Goal: Task Accomplishment & Management: Manage account settings

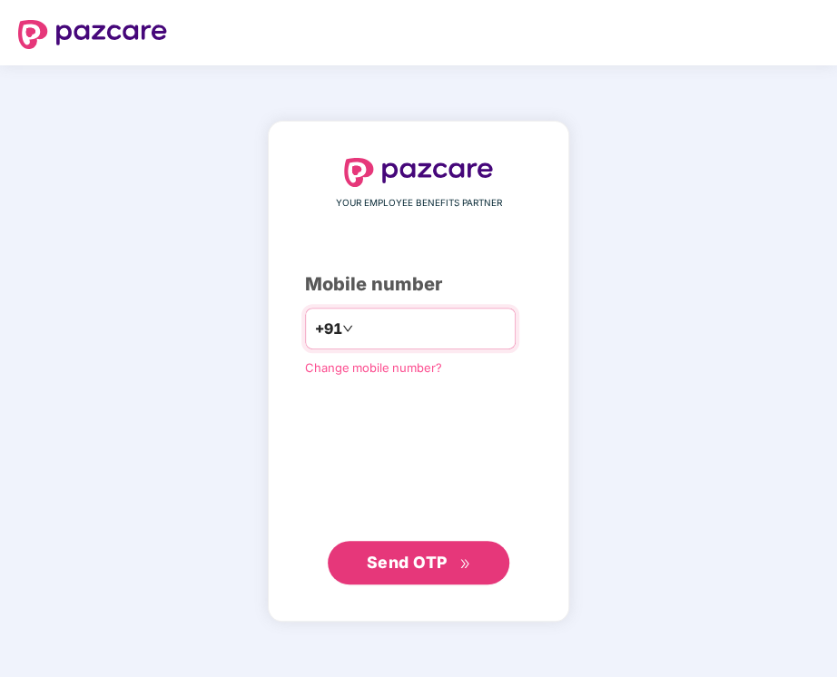
click at [448, 333] on input "number" at bounding box center [431, 328] width 149 height 29
type input "**********"
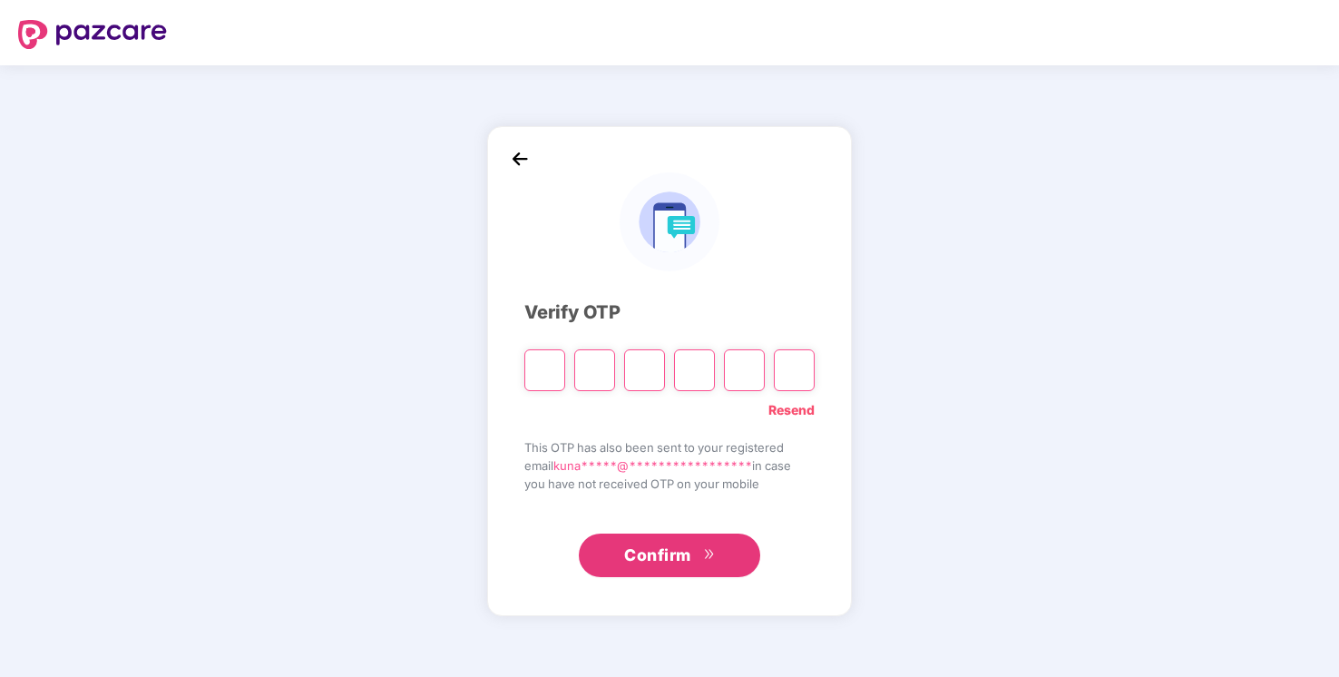
type input "*"
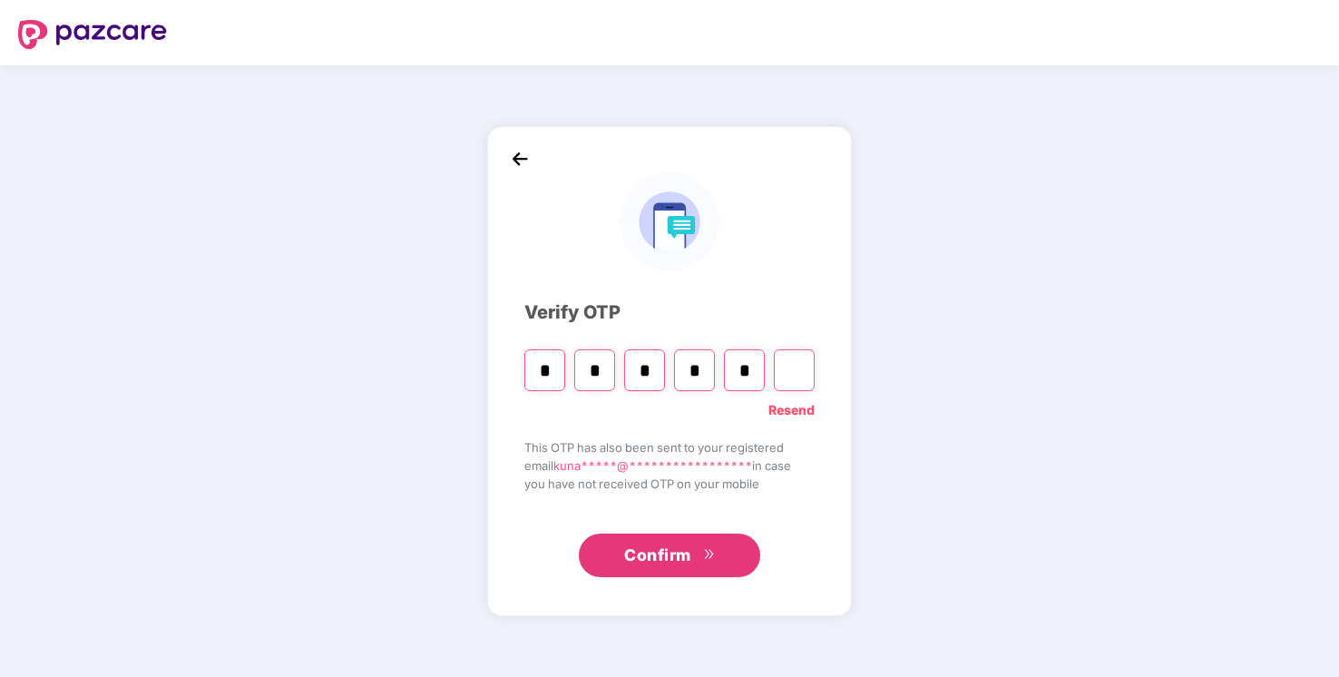
type input "*"
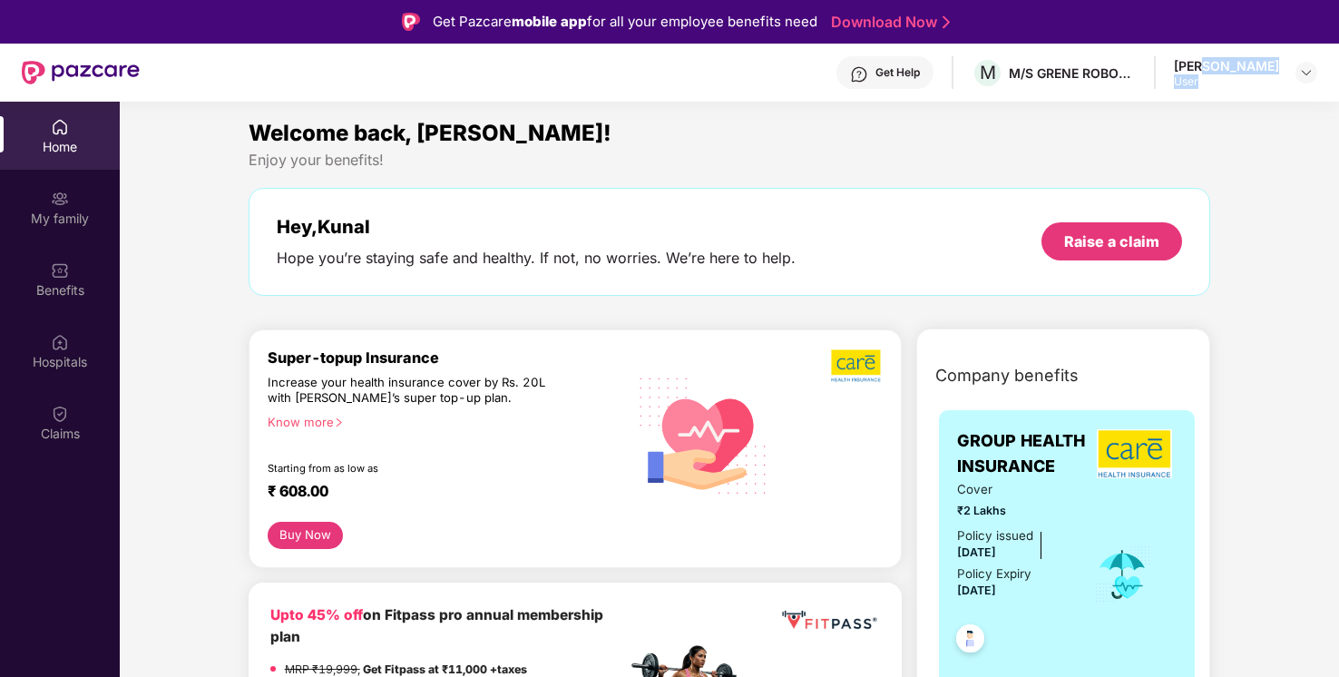
drag, startPoint x: 1249, startPoint y: 59, endPoint x: 1268, endPoint y: 92, distance: 38.3
click at [1268, 92] on div "Get Help M M/S GRENE ROBOTICS INDIA PVT LIMITED [PERSON_NAME] User" at bounding box center [729, 73] width 1178 height 58
click at [1310, 73] on img at bounding box center [1306, 72] width 15 height 15
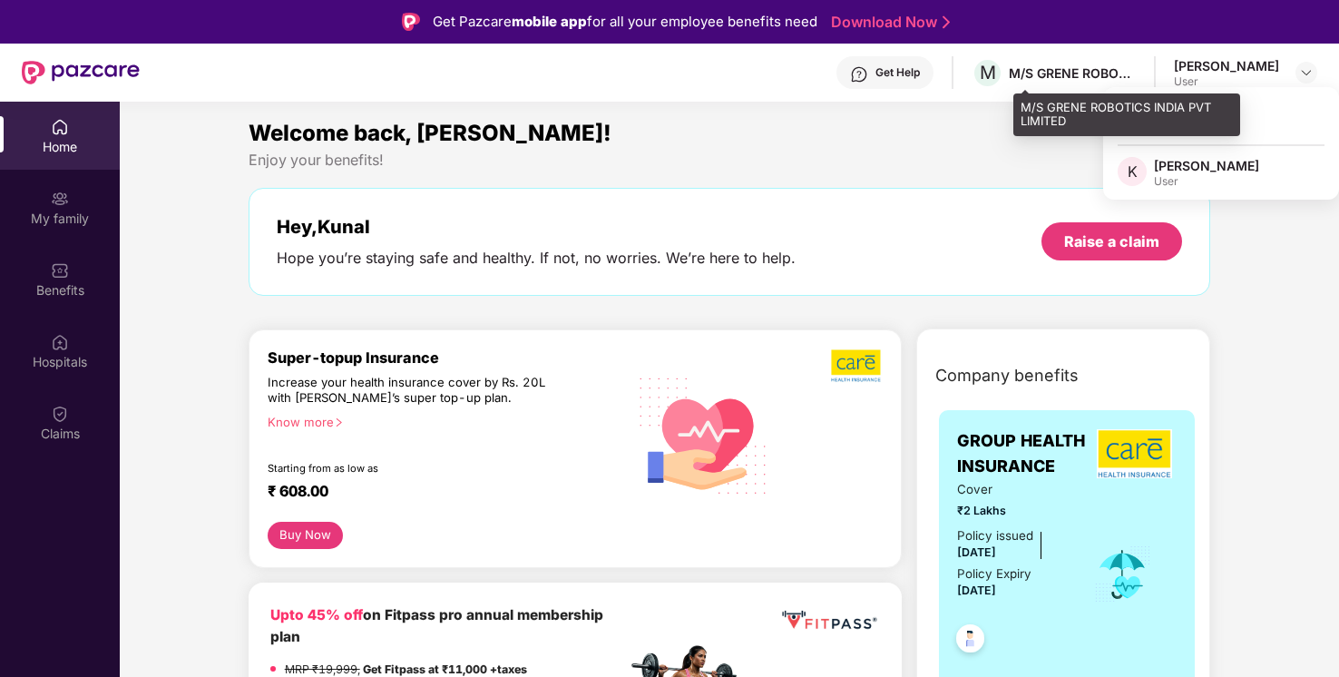
click at [1067, 76] on div "M/S GRENE ROBOTICS INDIA PVT LIMITED" at bounding box center [1072, 72] width 127 height 17
click at [996, 73] on span "M" at bounding box center [988, 73] width 16 height 22
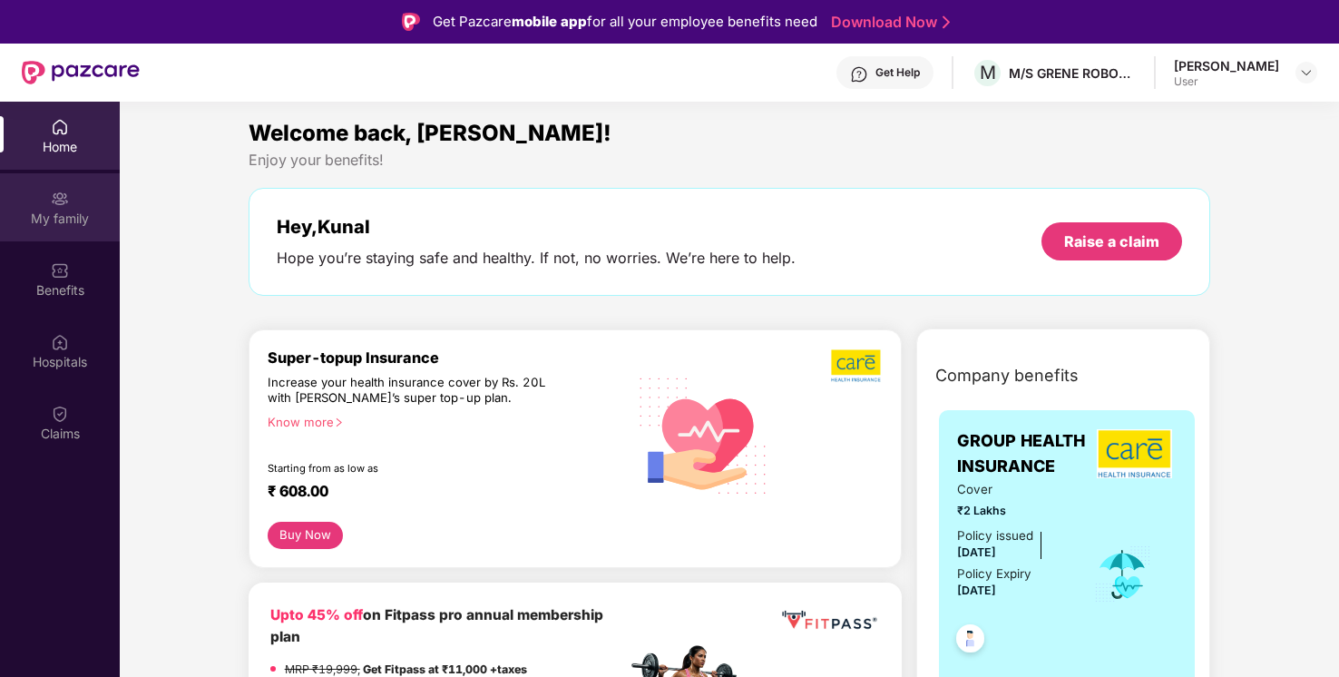
click at [71, 205] on div "My family" at bounding box center [60, 207] width 120 height 68
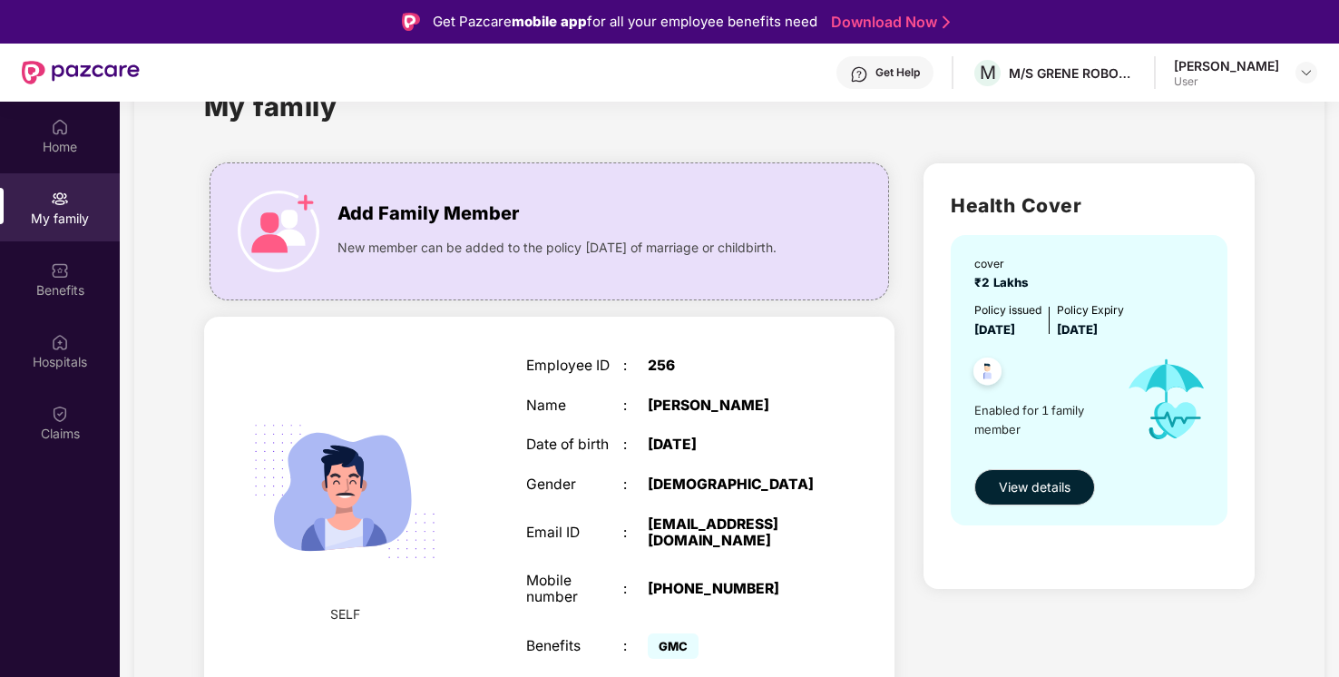
scroll to position [102, 0]
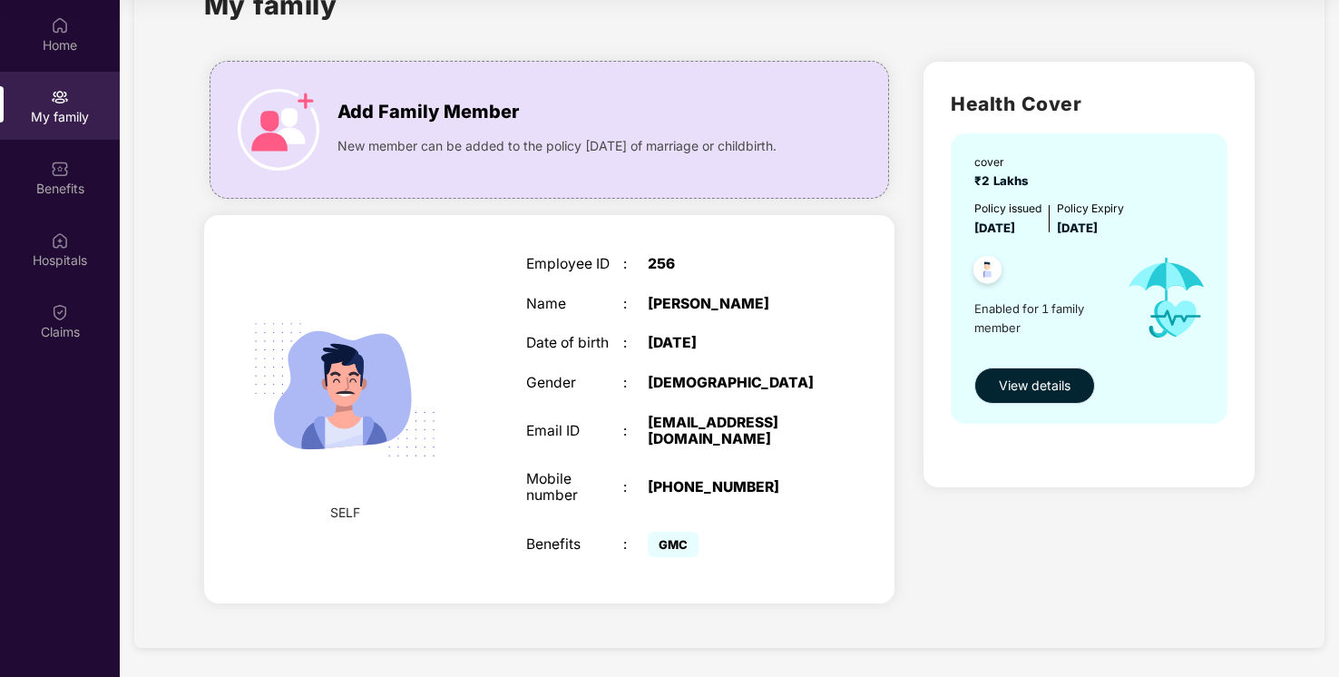
click at [1031, 382] on span "View details" at bounding box center [1035, 386] width 72 height 20
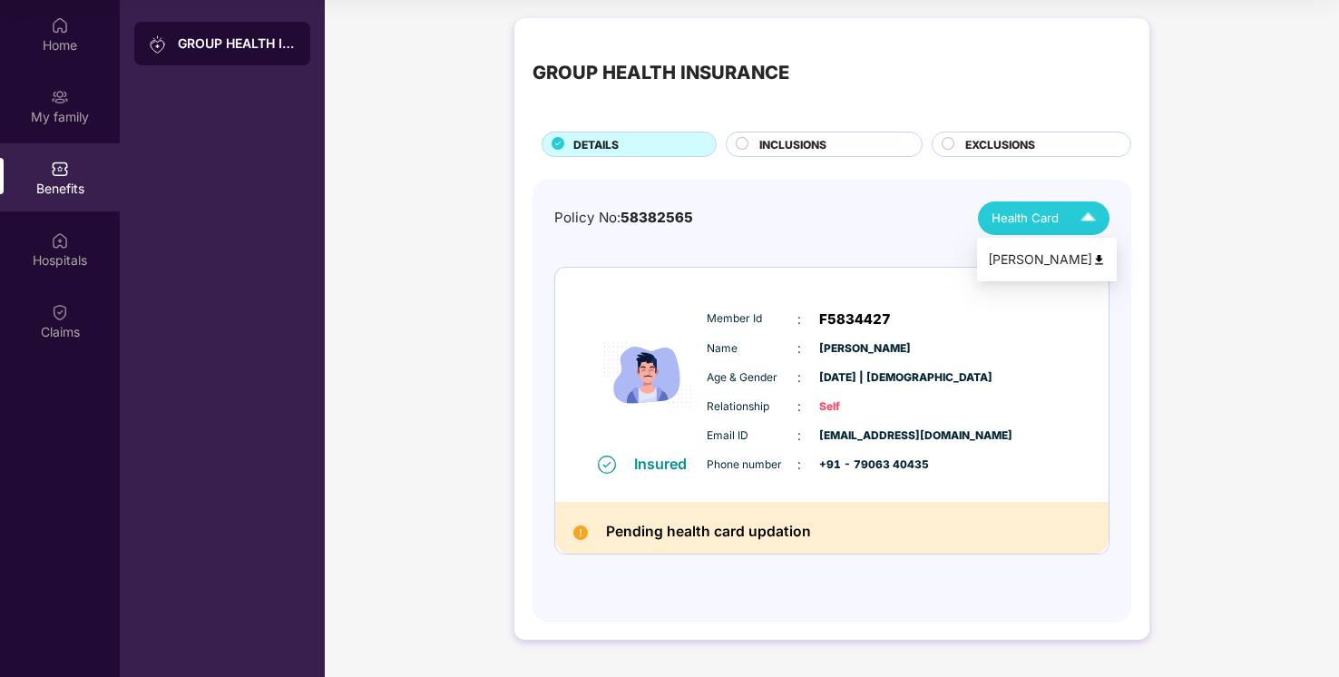
click at [1052, 226] on span "Health Card" at bounding box center [1025, 218] width 67 height 19
click at [712, 517] on div "Pending health card updation" at bounding box center [831, 528] width 553 height 52
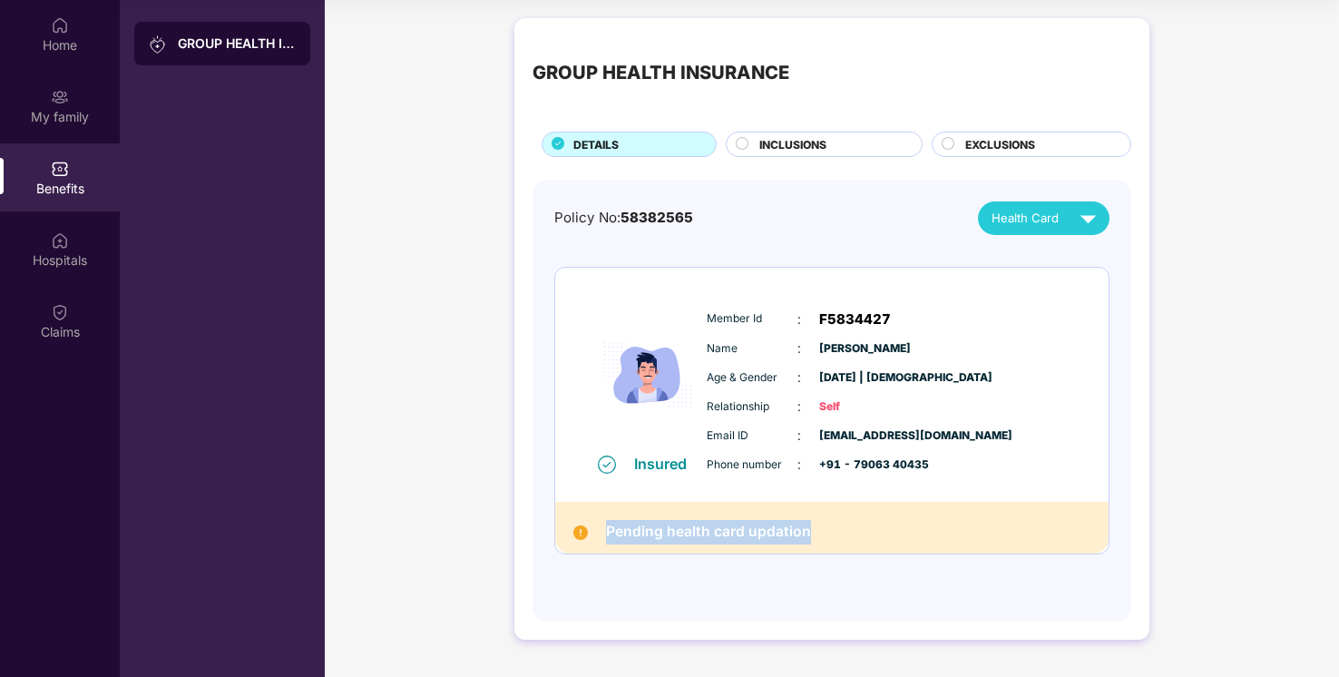
click at [712, 517] on div "Pending health card updation" at bounding box center [831, 528] width 553 height 52
click at [777, 257] on div "Policy No: 58382565 Health Card Insured Member Id : F5834427 Name : [PERSON_NAM…" at bounding box center [831, 391] width 555 height 380
click at [748, 148] on icon at bounding box center [742, 143] width 13 height 13
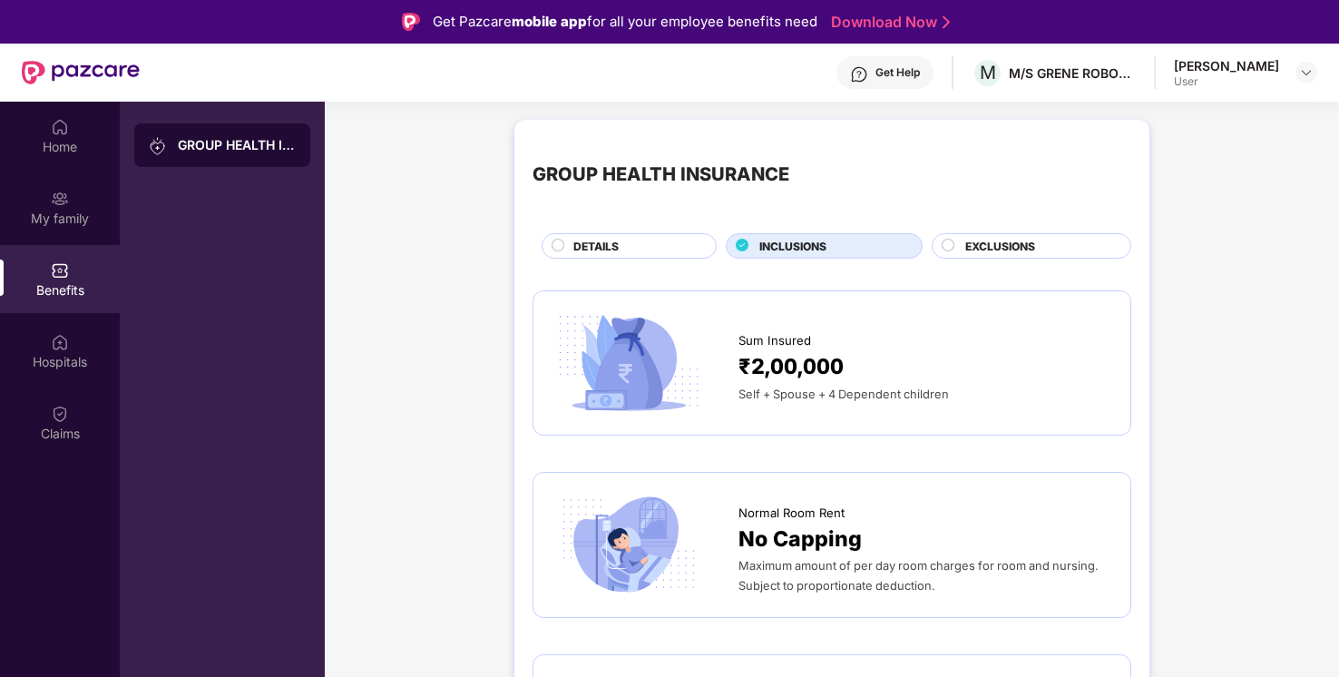
click at [984, 244] on span "EXCLUSIONS" at bounding box center [1000, 246] width 70 height 17
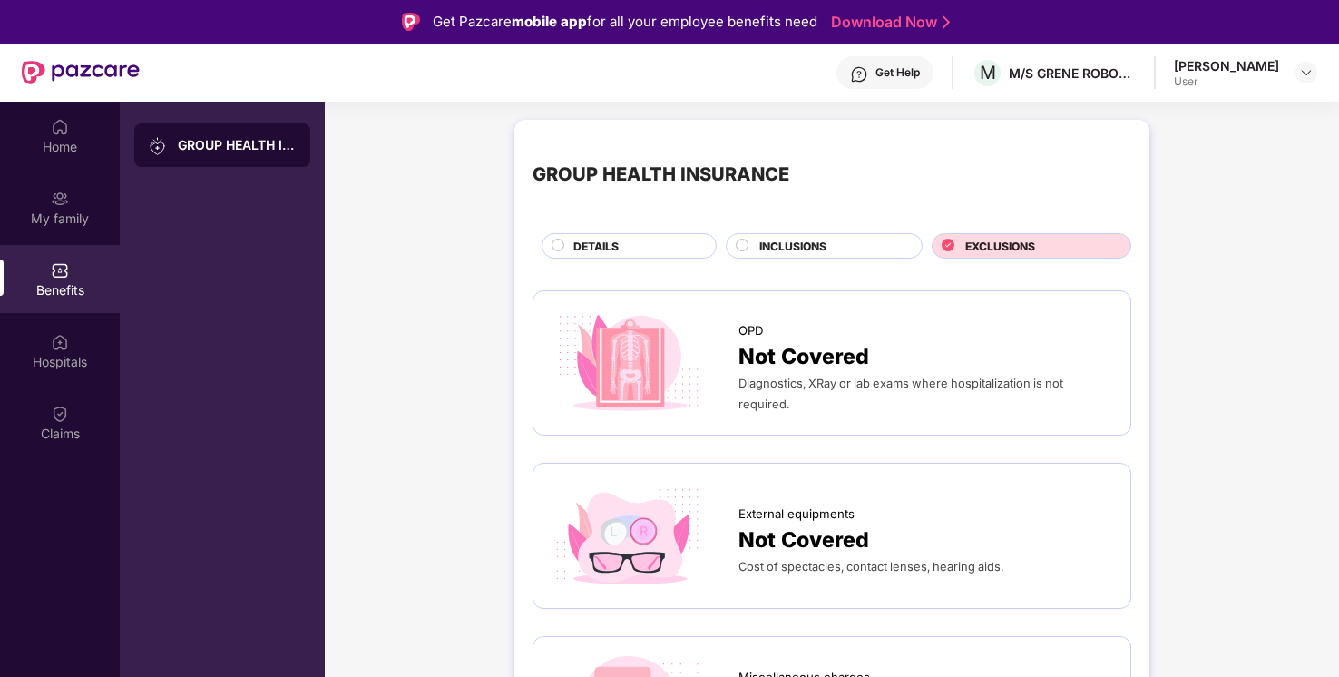
click at [633, 233] on div "DETAILS" at bounding box center [629, 245] width 175 height 25
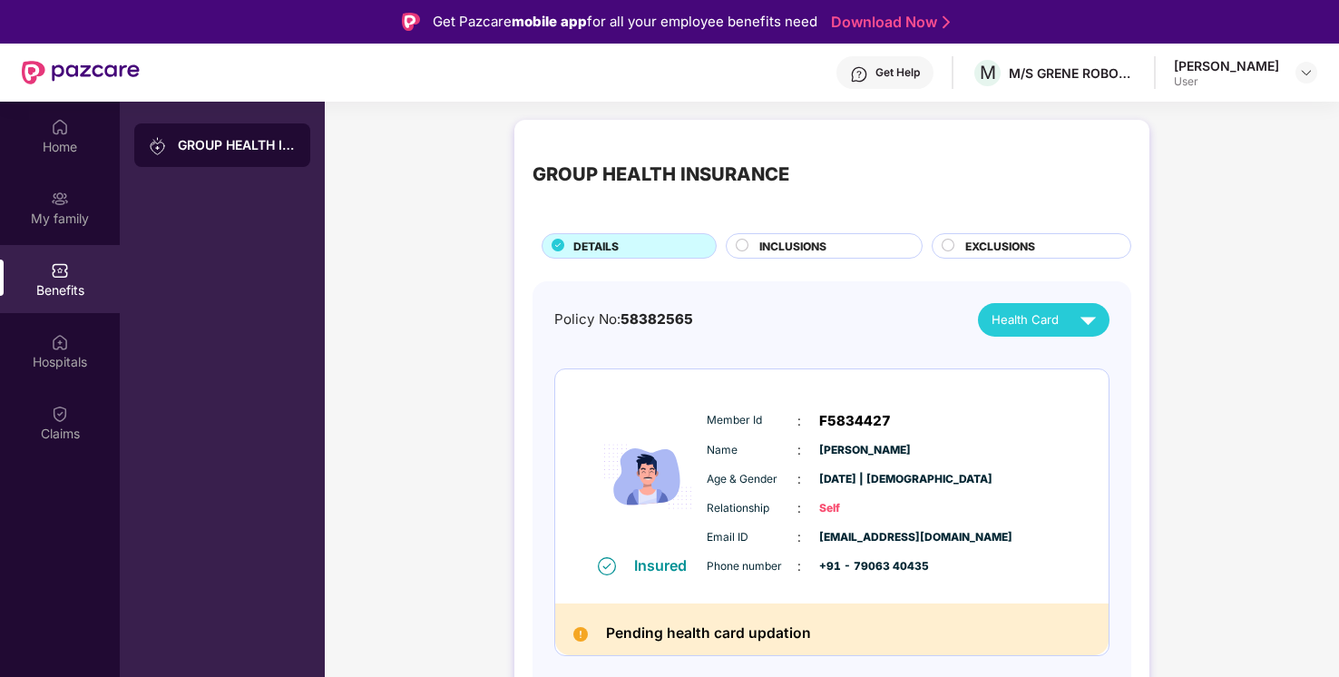
scroll to position [102, 0]
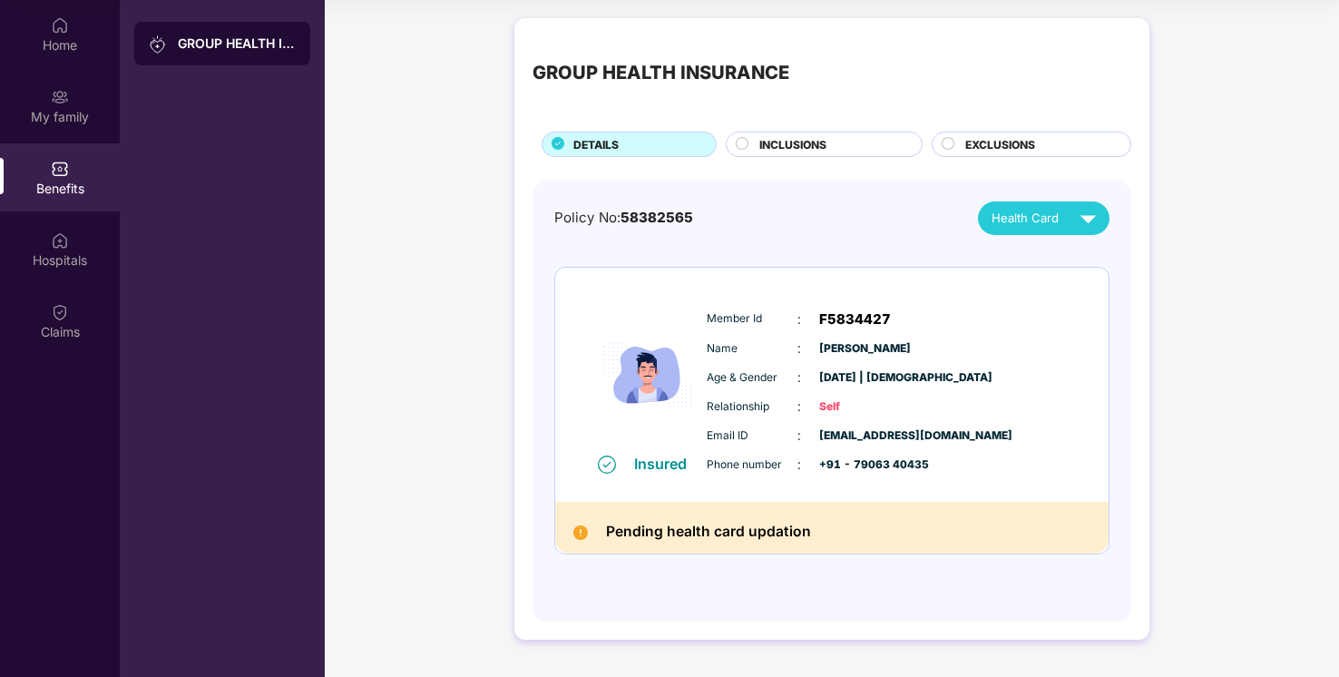
click at [646, 525] on h2 "Pending health card updation" at bounding box center [708, 532] width 205 height 24
click at [62, 255] on div "Hospitals" at bounding box center [60, 260] width 120 height 18
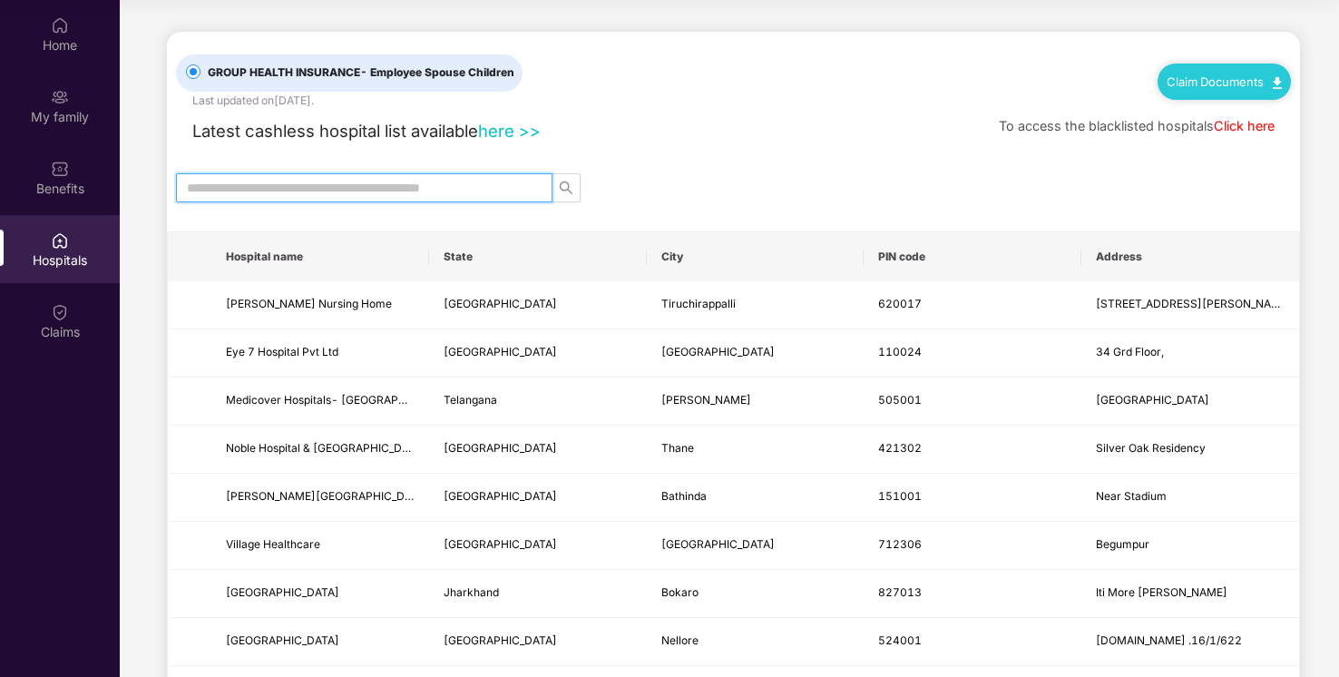
click at [439, 187] on input "text" at bounding box center [357, 188] width 340 height 20
type input "******"
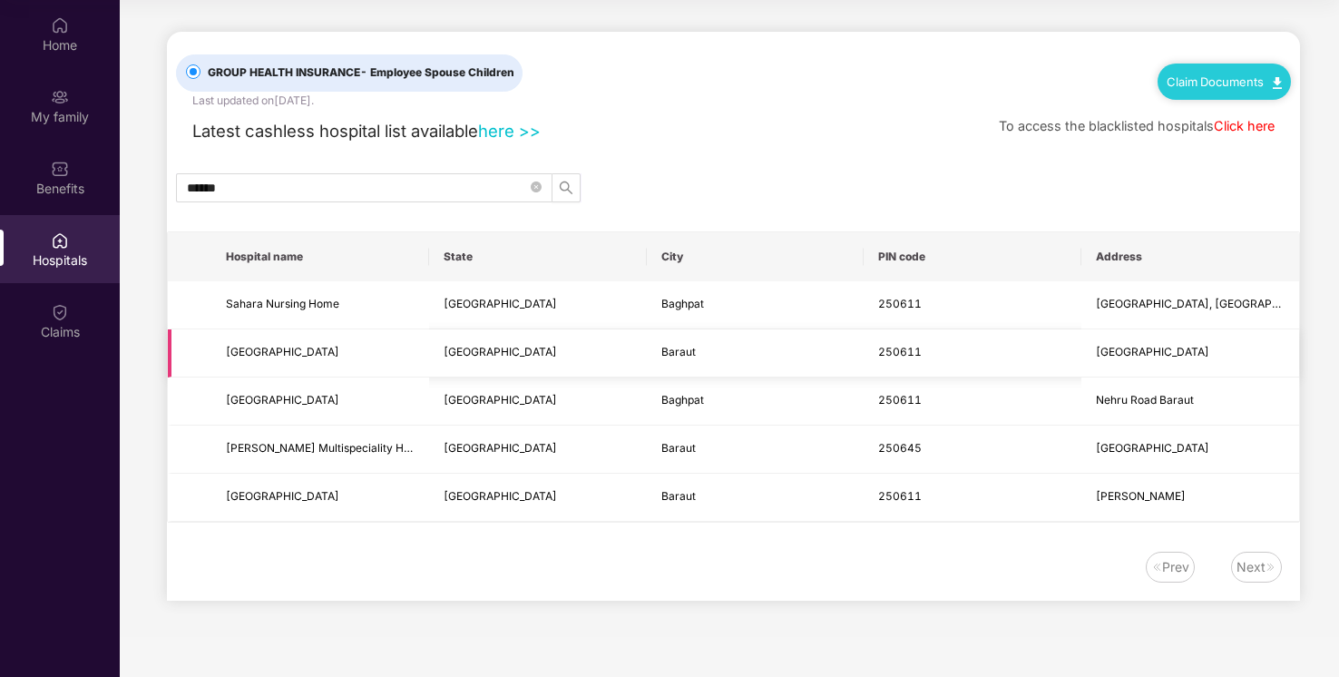
click at [266, 329] on td "[GEOGRAPHIC_DATA]" at bounding box center [320, 353] width 218 height 48
click at [290, 348] on span "[GEOGRAPHIC_DATA]" at bounding box center [282, 352] width 113 height 14
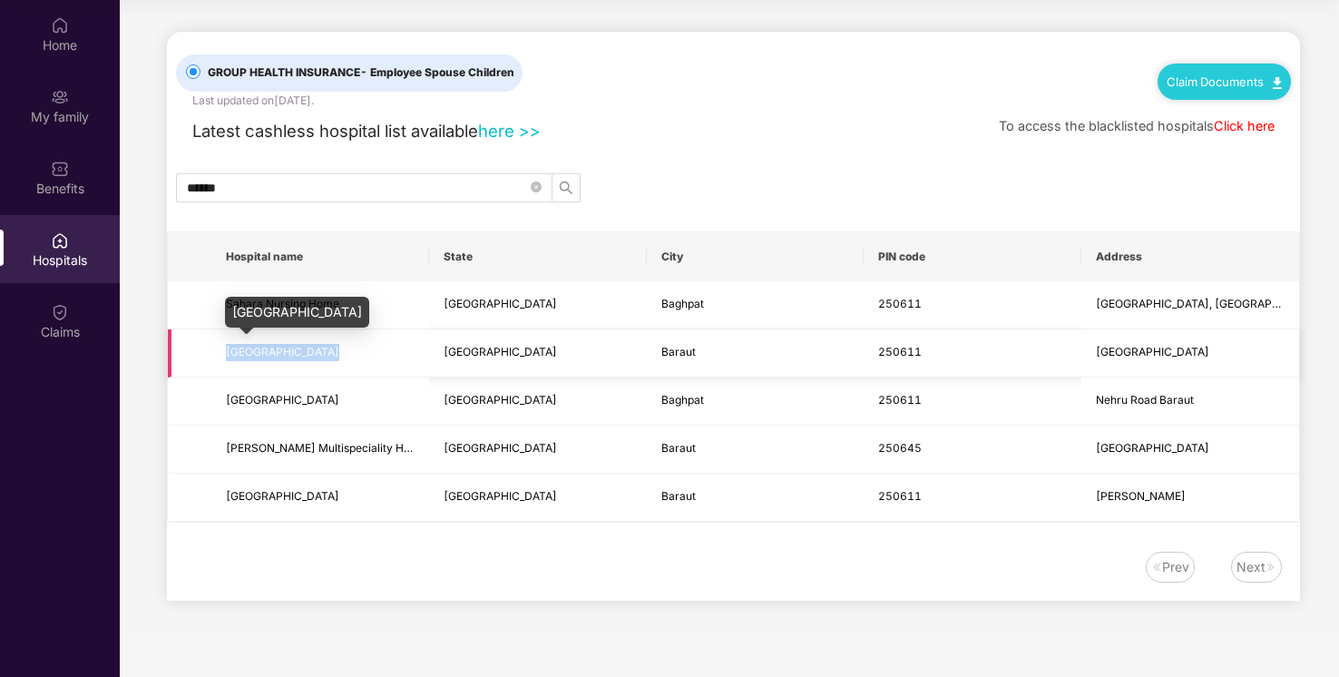
click at [290, 348] on span "[GEOGRAPHIC_DATA]" at bounding box center [282, 352] width 113 height 14
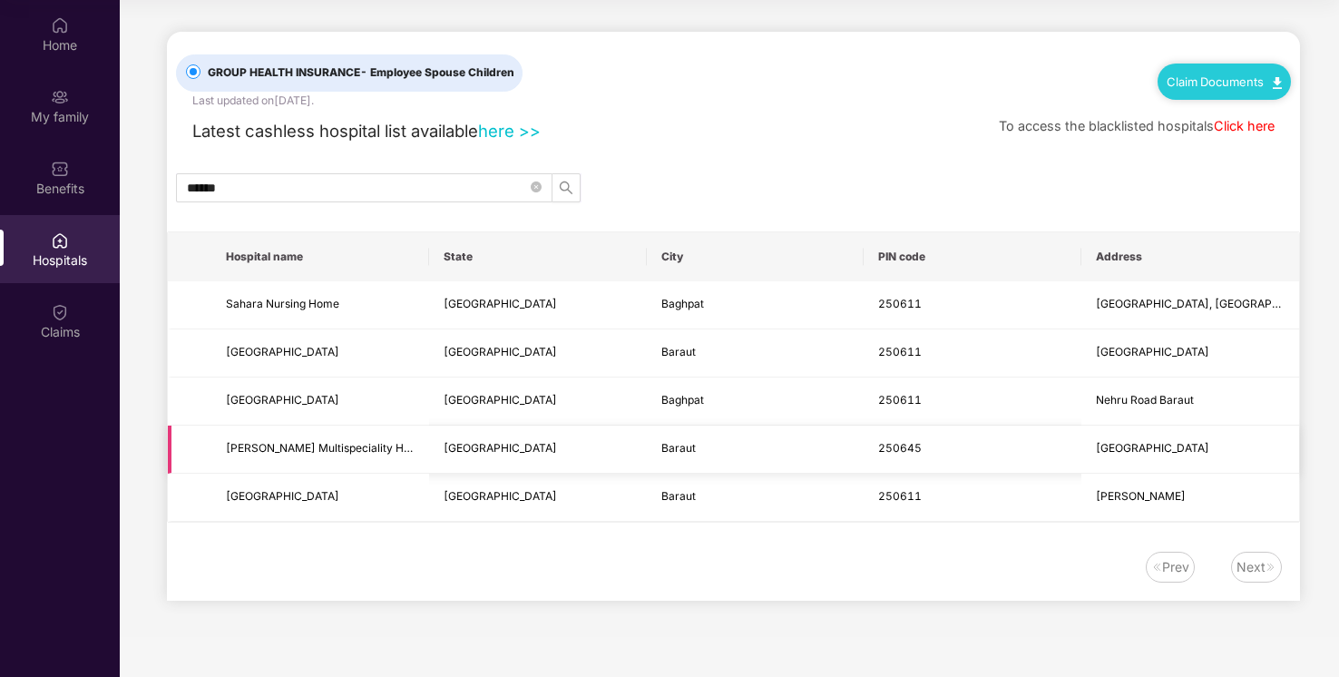
click at [298, 455] on span "[PERSON_NAME] Multispeciality Hospital" at bounding box center [320, 448] width 189 height 17
click at [417, 478] on td "[GEOGRAPHIC_DATA]" at bounding box center [320, 498] width 218 height 48
click at [295, 489] on span "[GEOGRAPHIC_DATA]" at bounding box center [282, 496] width 113 height 14
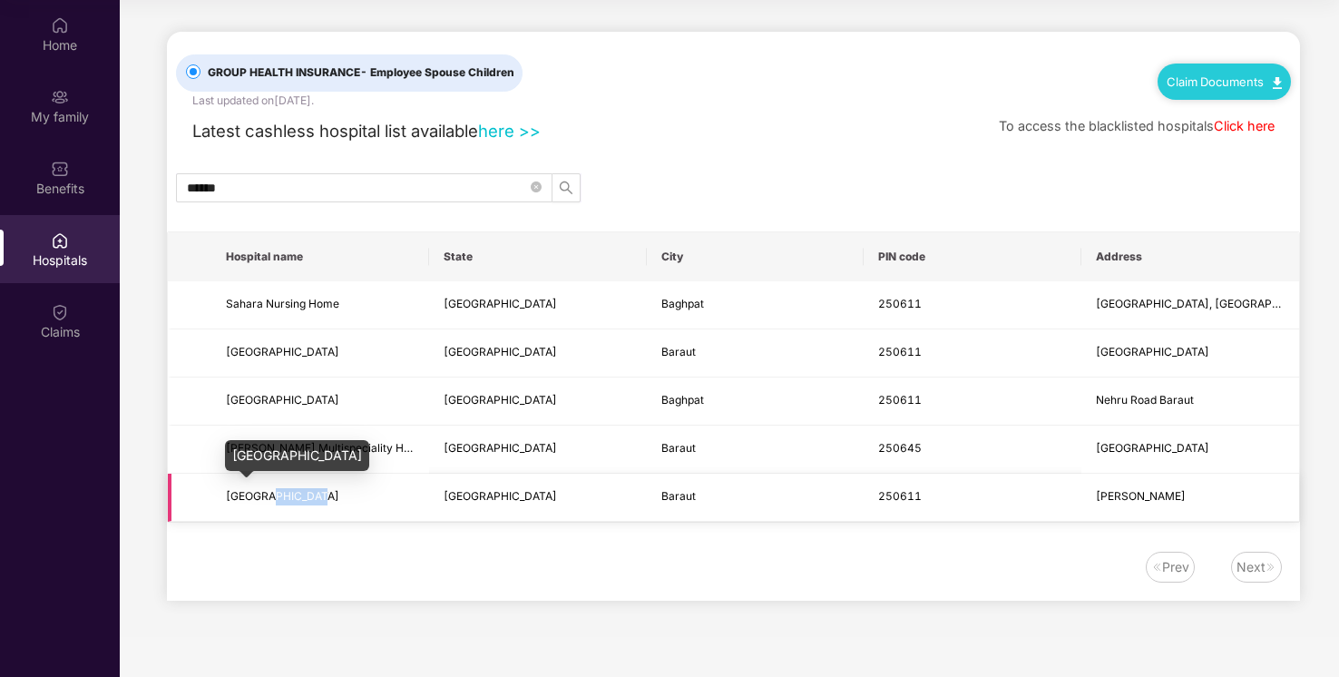
click at [295, 489] on span "[GEOGRAPHIC_DATA]" at bounding box center [282, 496] width 113 height 14
click at [488, 458] on td "[GEOGRAPHIC_DATA]" at bounding box center [538, 450] width 218 height 48
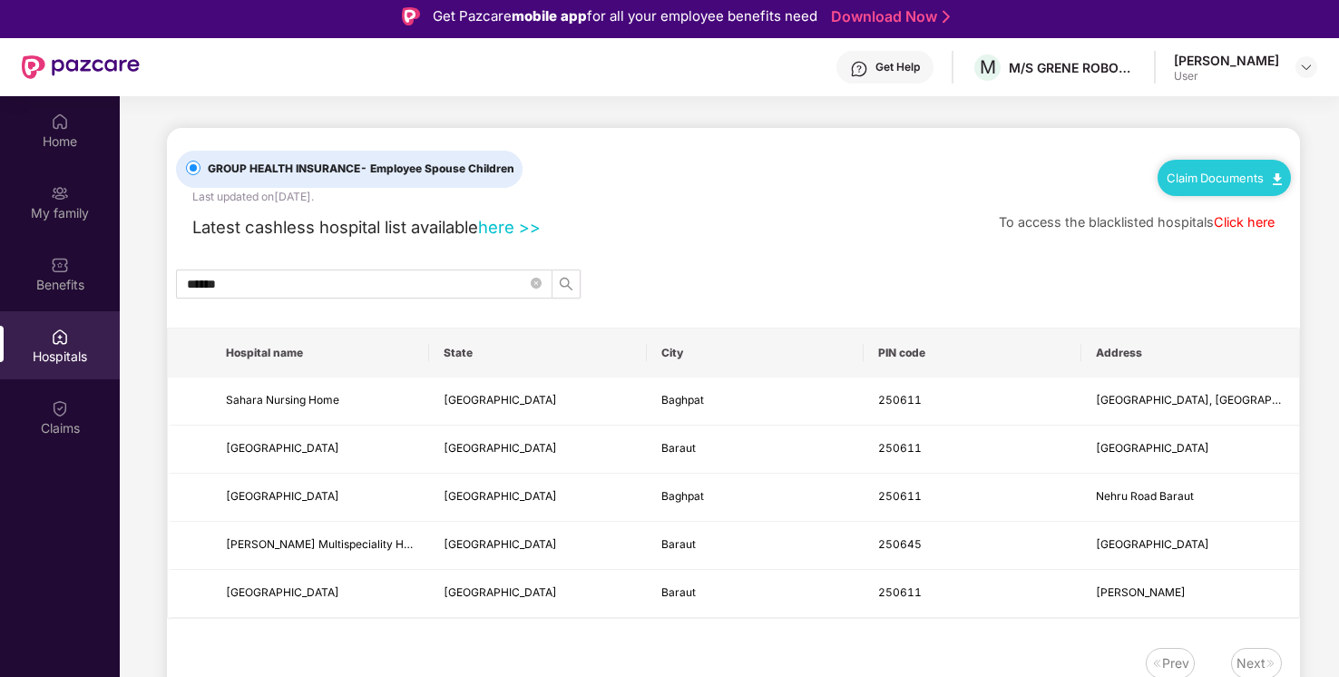
click at [1220, 167] on div "Claim Documents" at bounding box center [1224, 178] width 133 height 36
click at [1192, 182] on link "Claim Documents" at bounding box center [1224, 178] width 115 height 15
click at [65, 420] on div "Claims" at bounding box center [60, 428] width 120 height 18
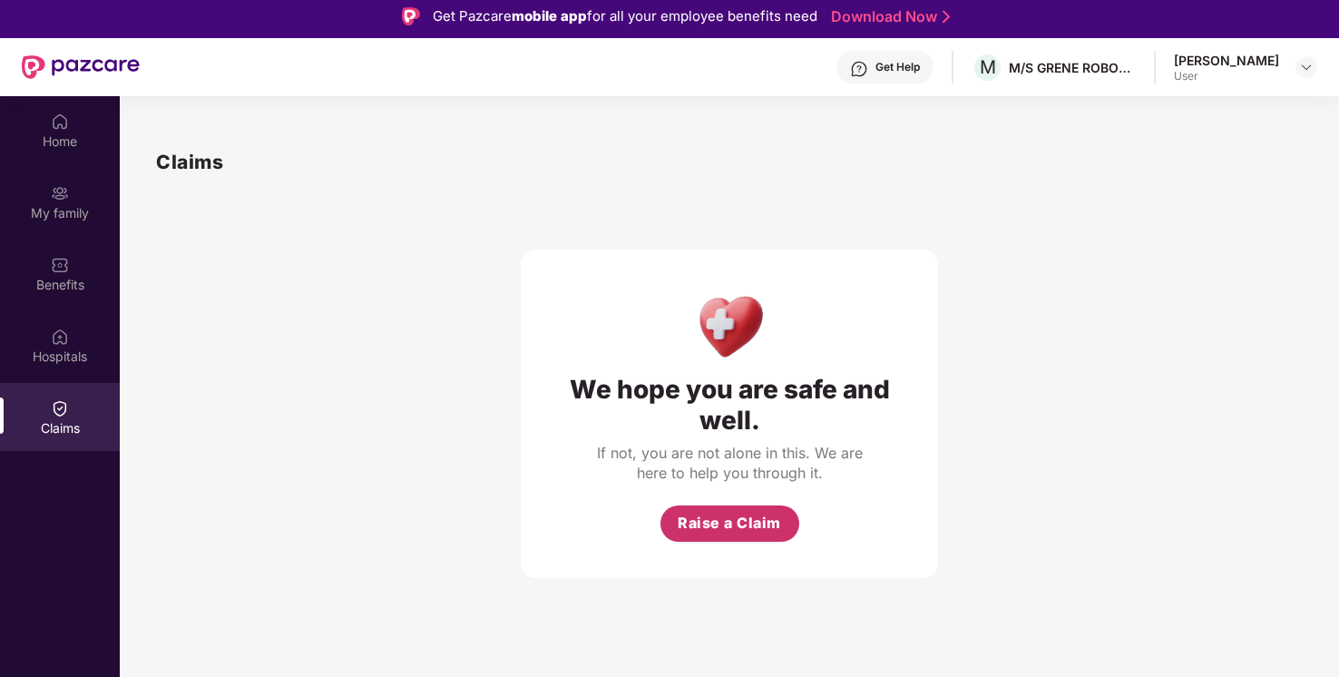
click at [721, 531] on span "Raise a Claim" at bounding box center [729, 523] width 103 height 23
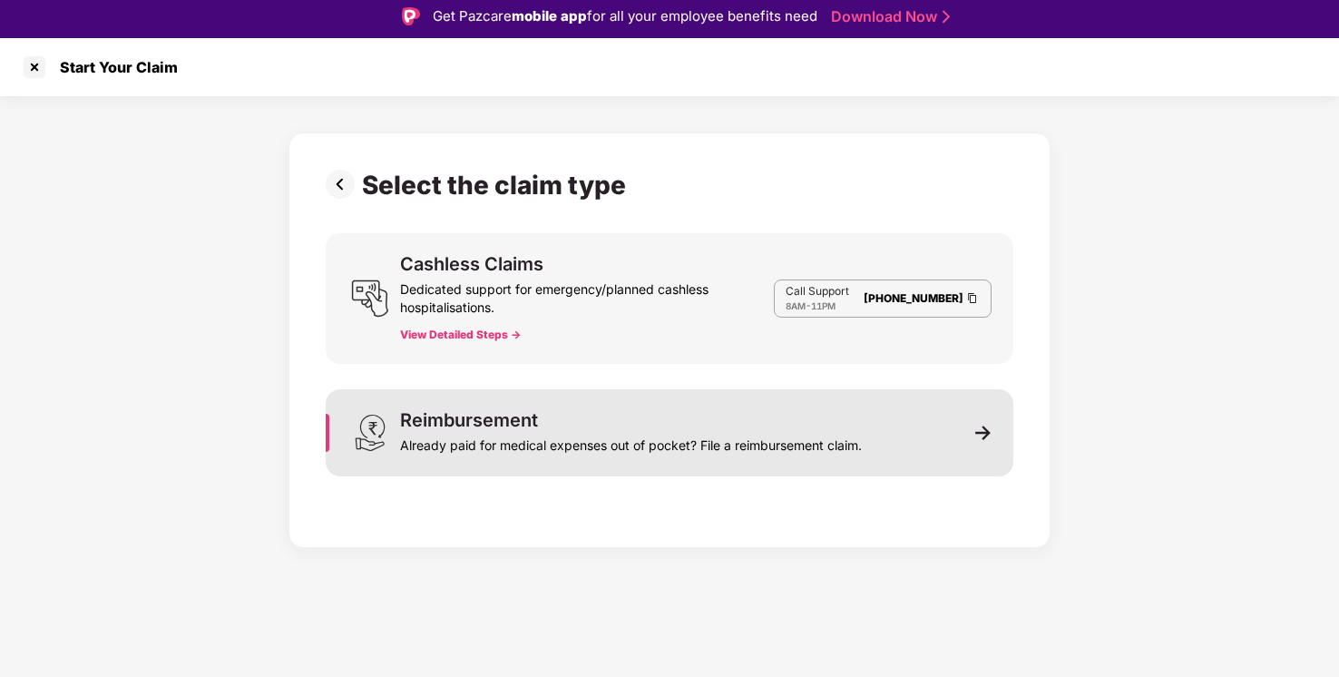
click at [754, 411] on div "Reimbursement Already paid for medical expenses out of pocket? File a reimburse…" at bounding box center [631, 433] width 462 height 44
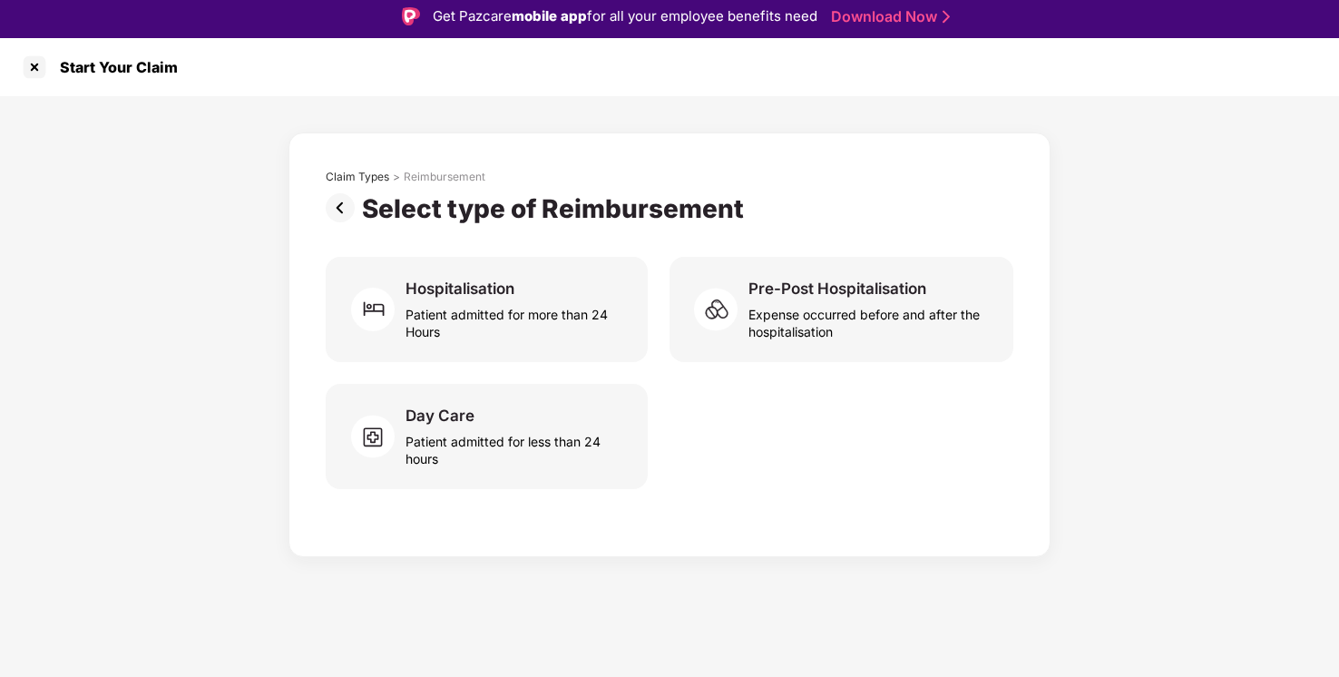
click at [343, 202] on img at bounding box center [344, 207] width 36 height 29
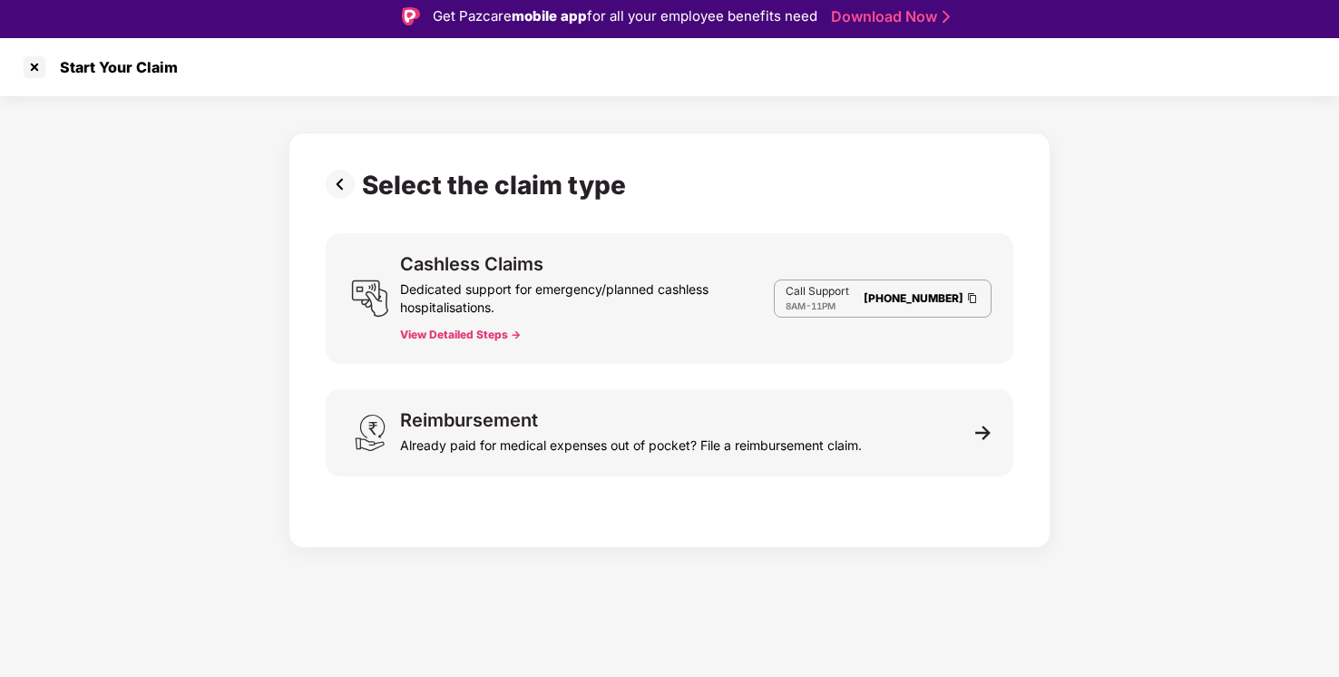
click at [466, 337] on button "View Detailed Steps ->" at bounding box center [460, 335] width 121 height 15
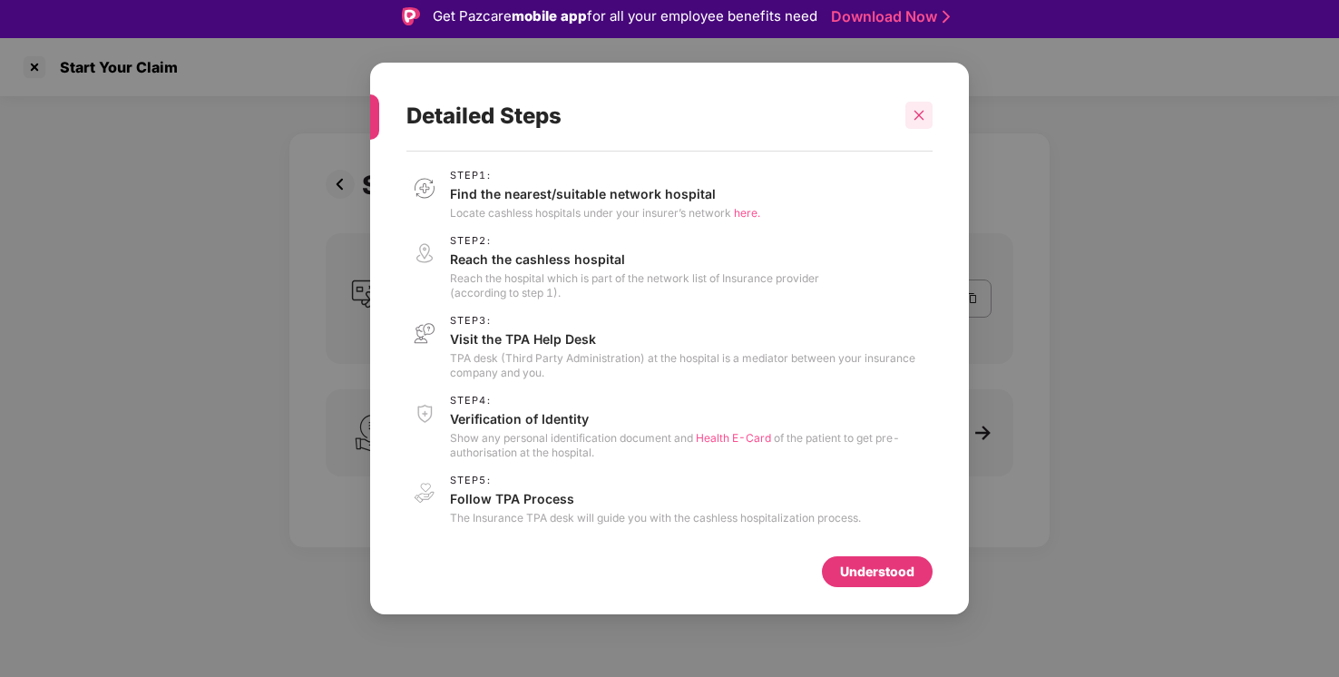
click at [918, 112] on icon "close" at bounding box center [919, 115] width 13 height 13
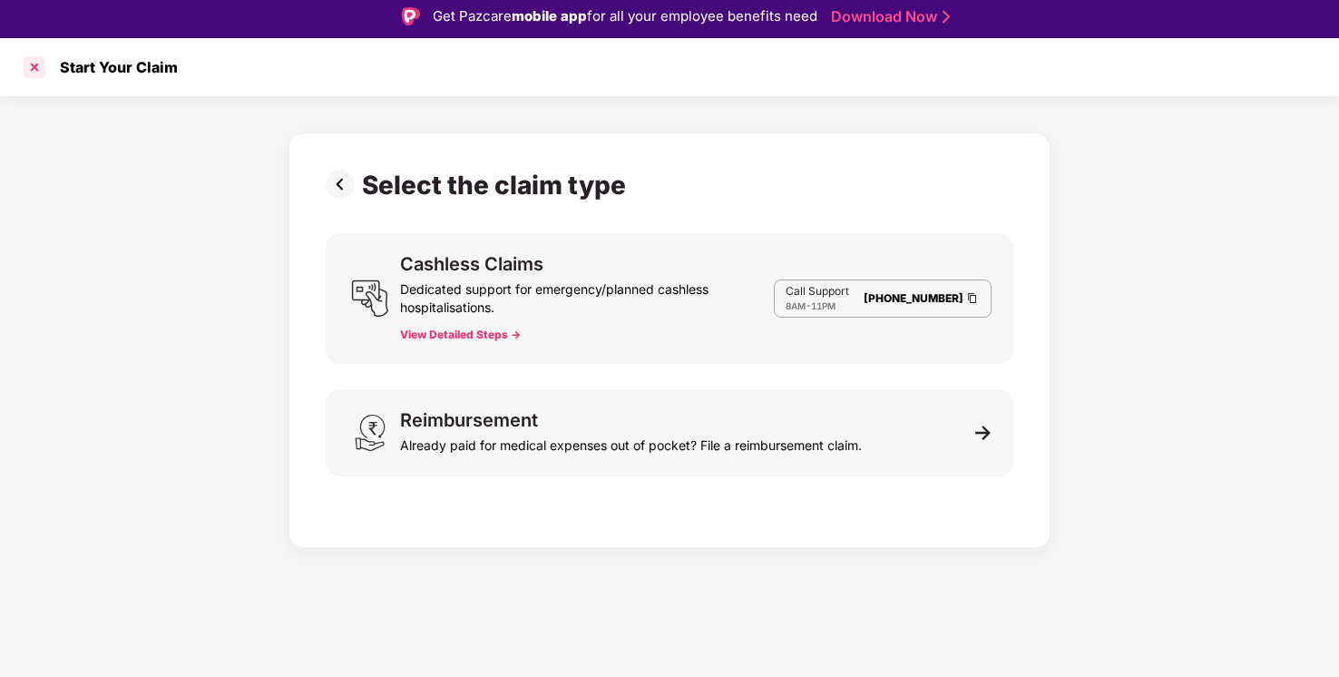
click at [34, 61] on div at bounding box center [34, 67] width 29 height 29
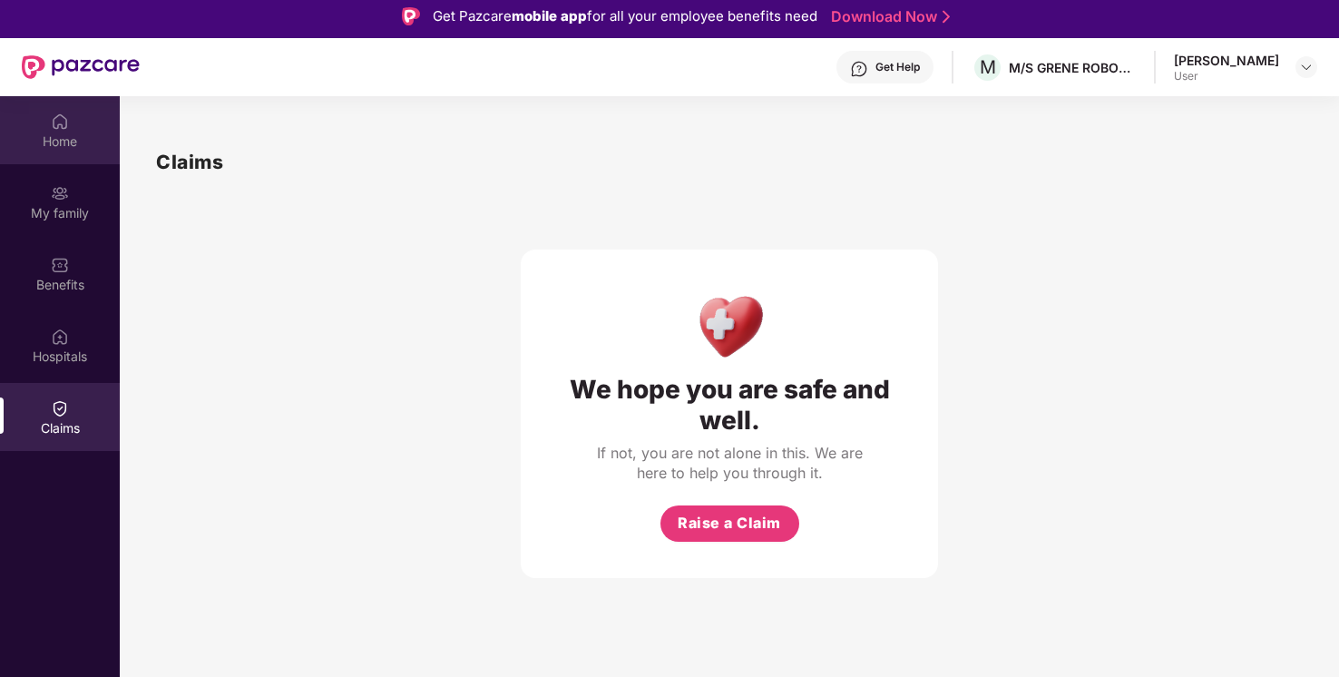
click at [71, 124] on div "Home" at bounding box center [60, 130] width 120 height 68
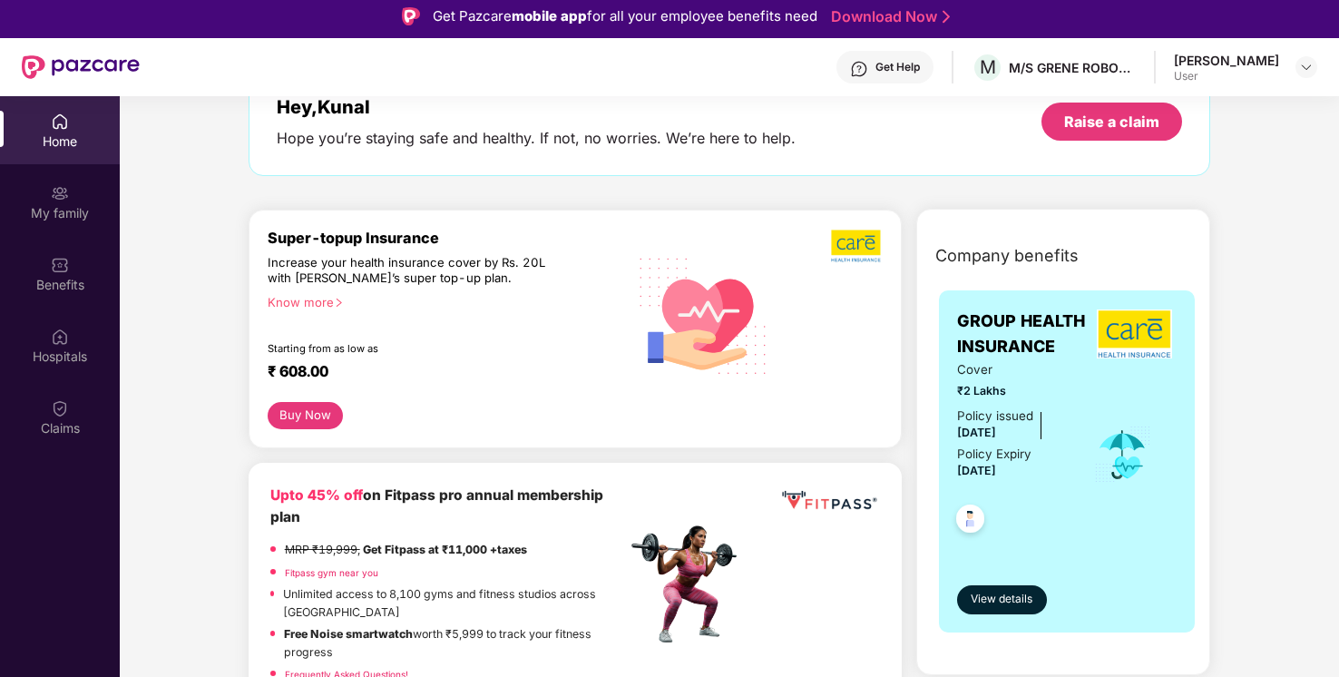
scroll to position [174, 0]
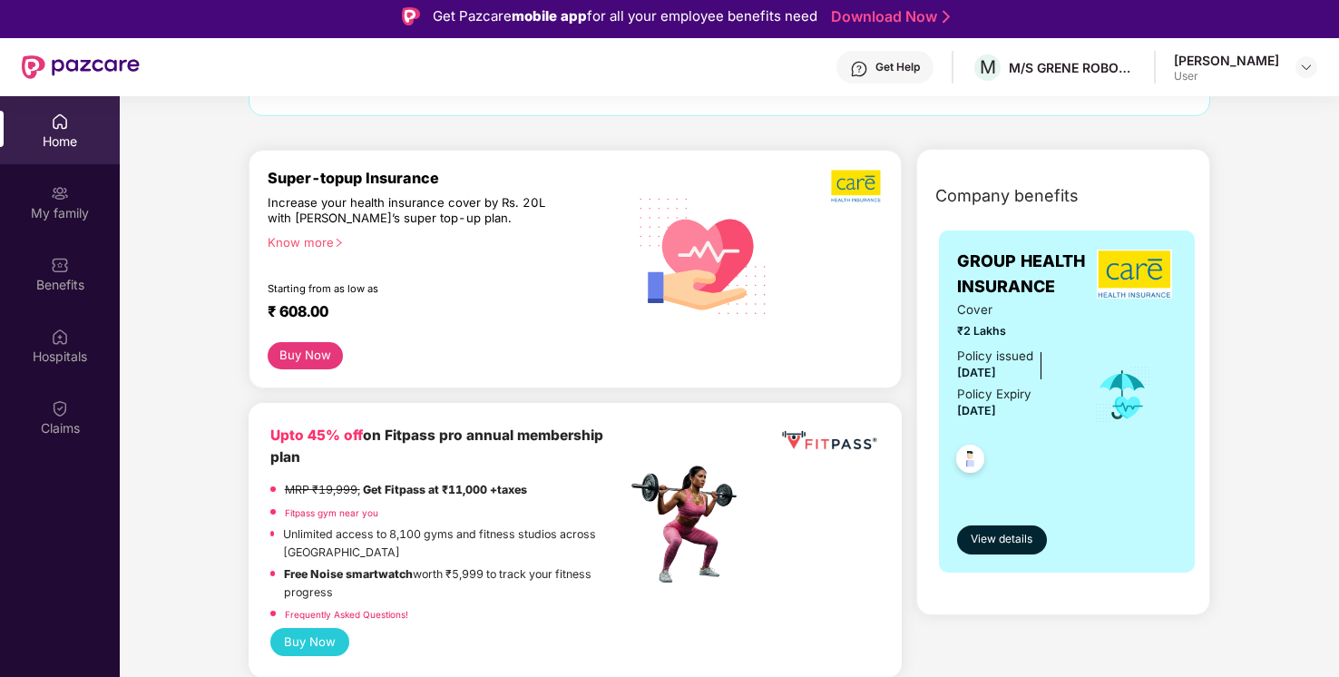
click at [299, 346] on button "Buy Now" at bounding box center [305, 355] width 75 height 27
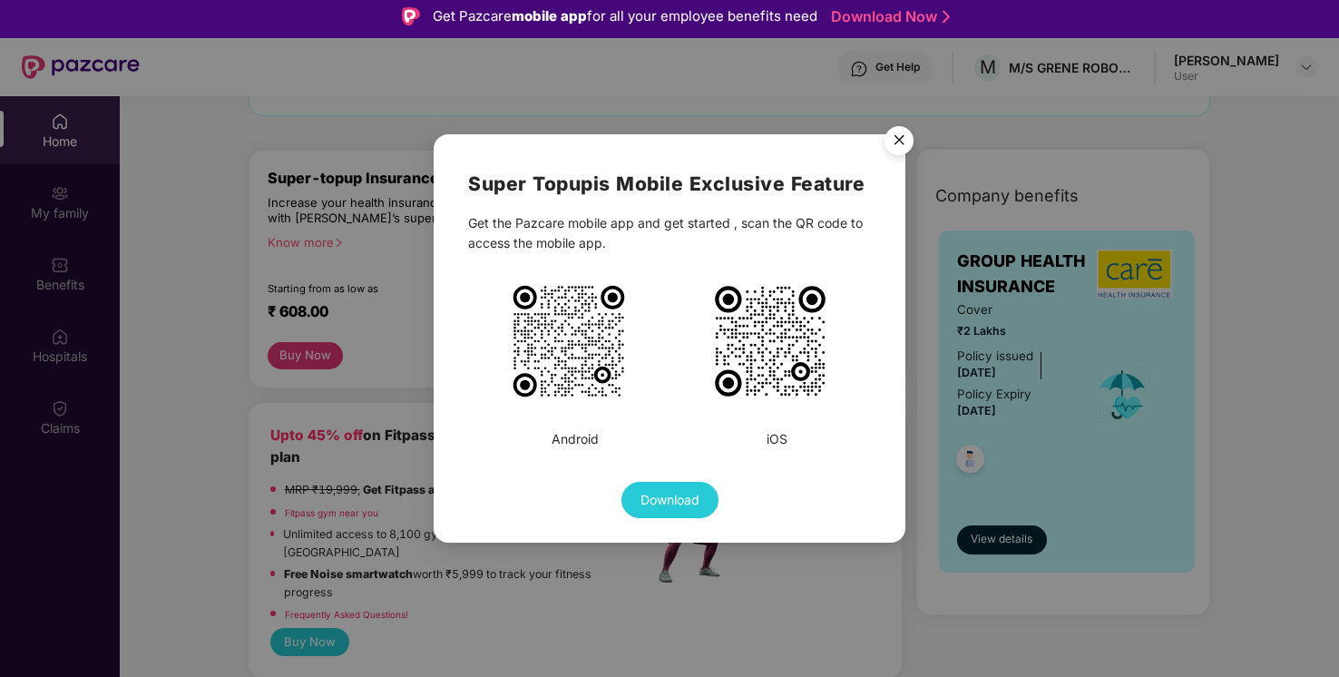
click at [896, 151] on img "Close" at bounding box center [899, 143] width 51 height 51
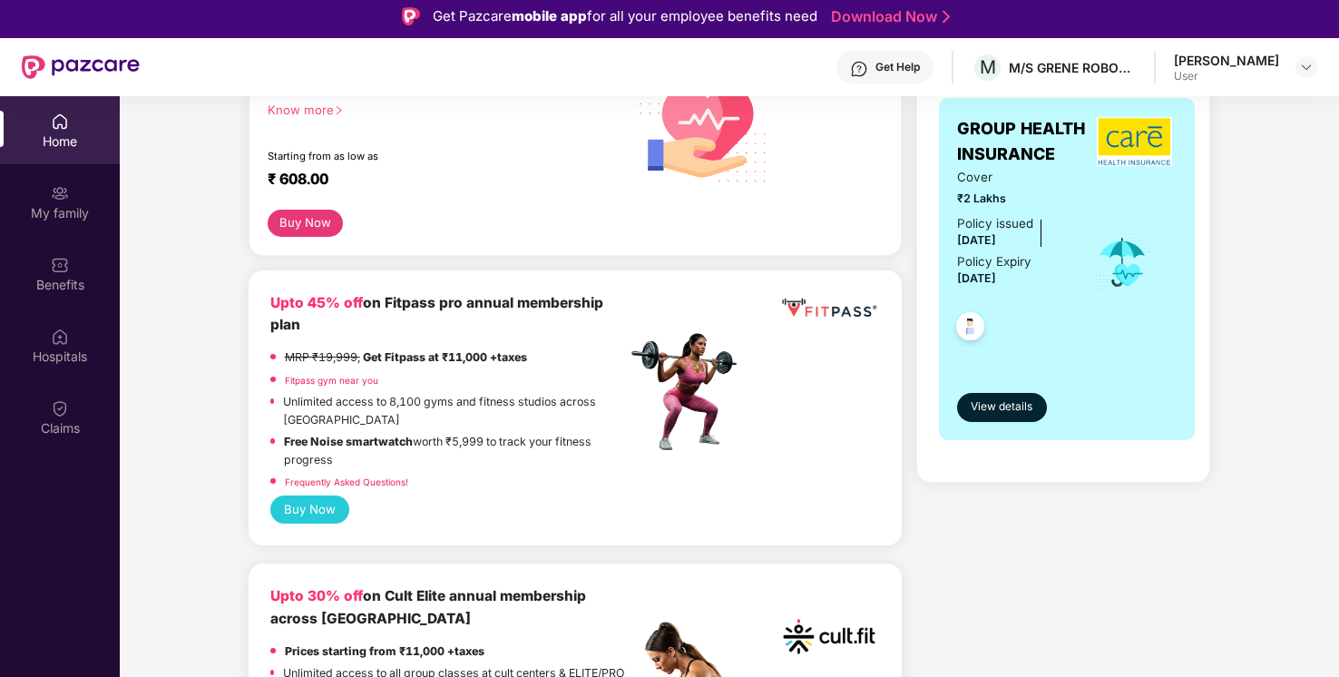
scroll to position [318, 0]
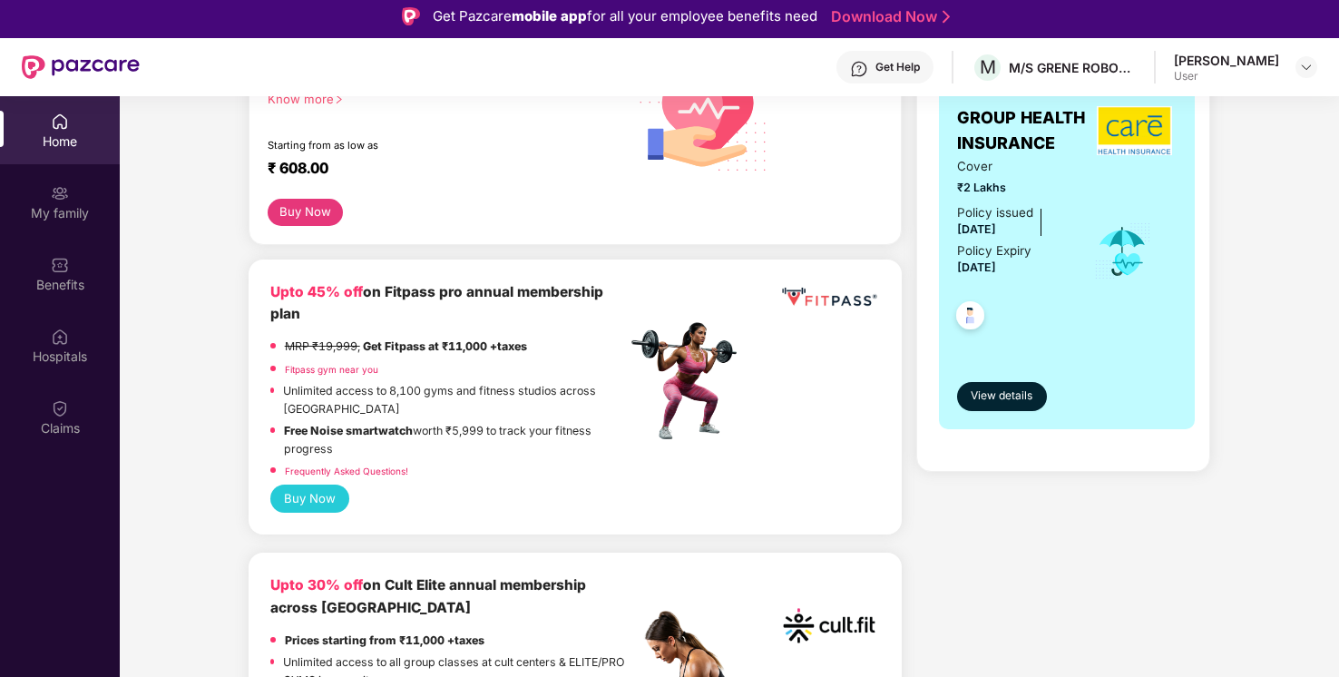
click at [973, 318] on img at bounding box center [970, 318] width 44 height 44
click at [853, 377] on div "Upto 45% off on Fitpass pro annual membership plan MRP ₹19,999, Get Fitpass at …" at bounding box center [575, 382] width 611 height 203
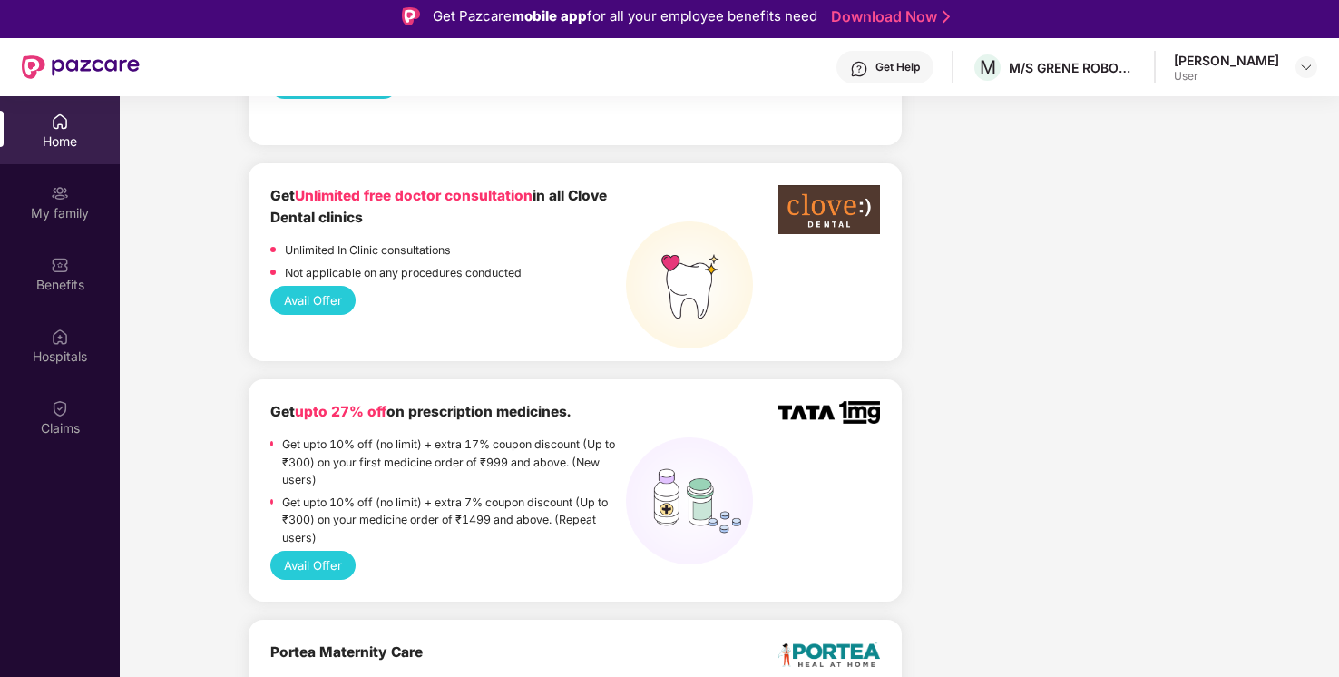
scroll to position [1152, 0]
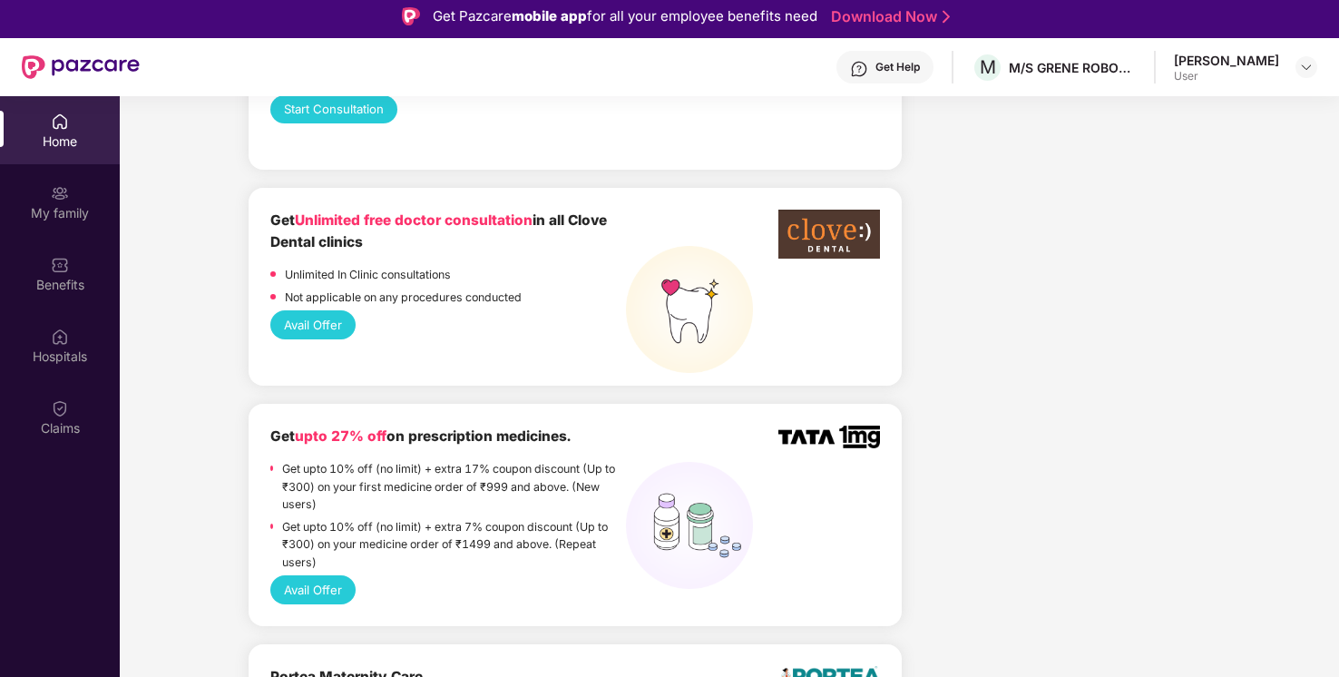
click at [382, 269] on p "Unlimited In Clinic consultations" at bounding box center [368, 275] width 166 height 18
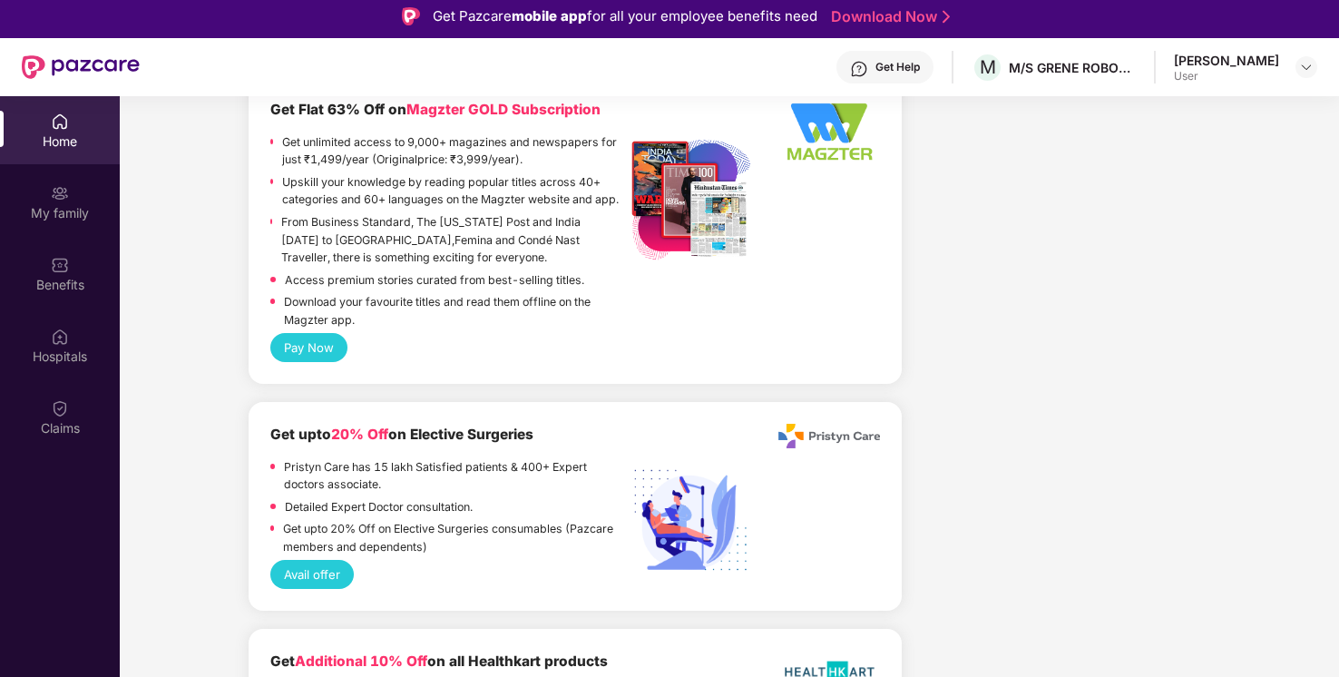
scroll to position [2404, 0]
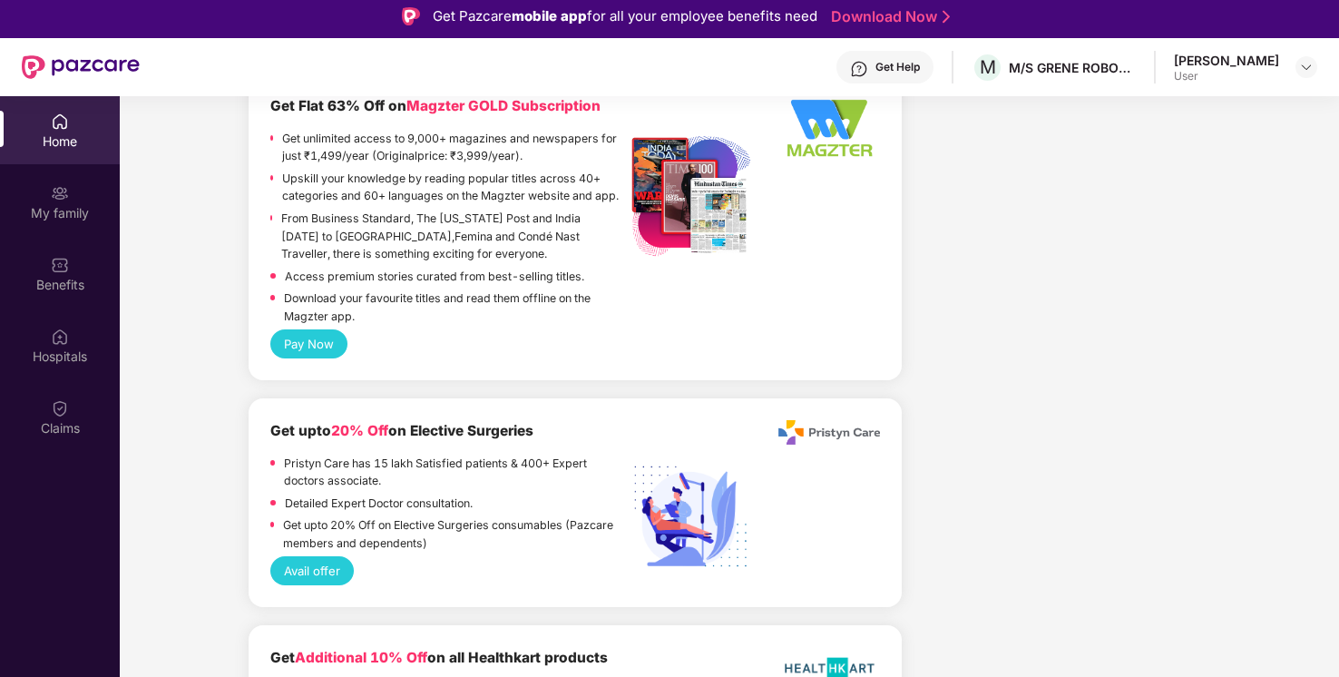
drag, startPoint x: 436, startPoint y: 342, endPoint x: 216, endPoint y: 316, distance: 222.1
click at [216, 316] on div "Welcome back, [PERSON_NAME]! Enjoy your benefits! Hey, [PERSON_NAME] Hope you’r…" at bounding box center [730, 402] width 1234 height 5393
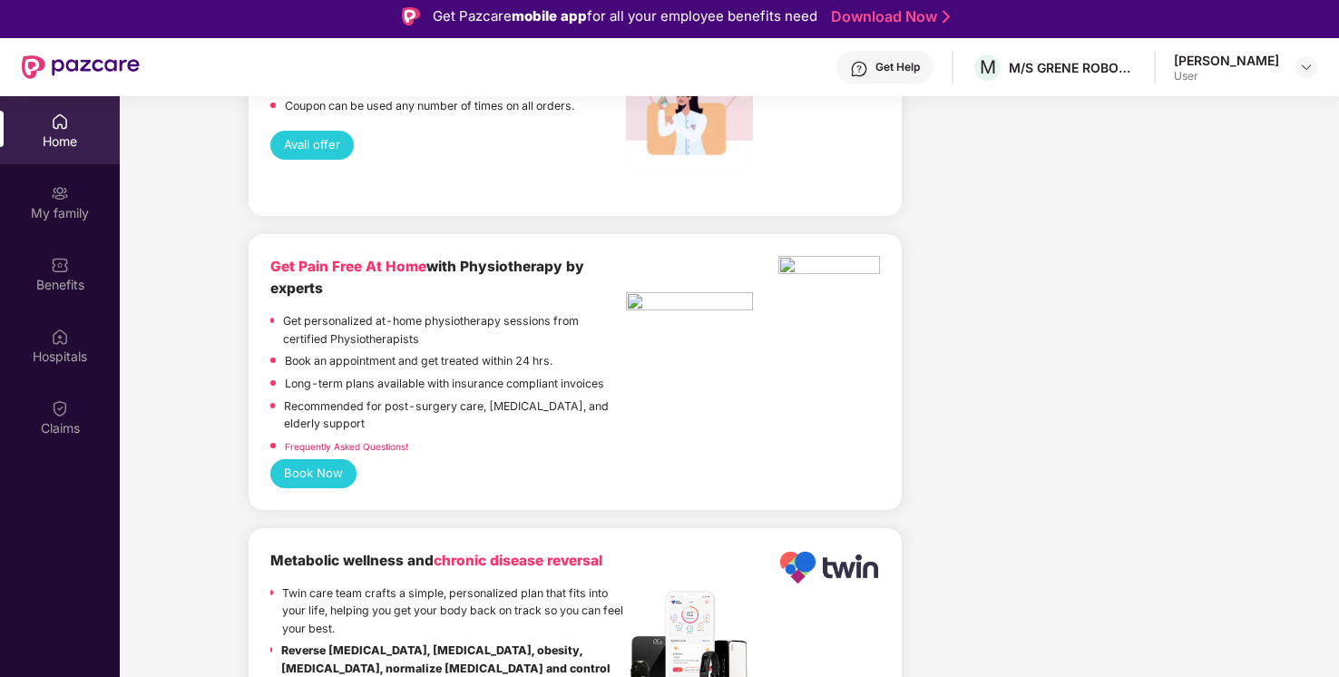
scroll to position [4709, 0]
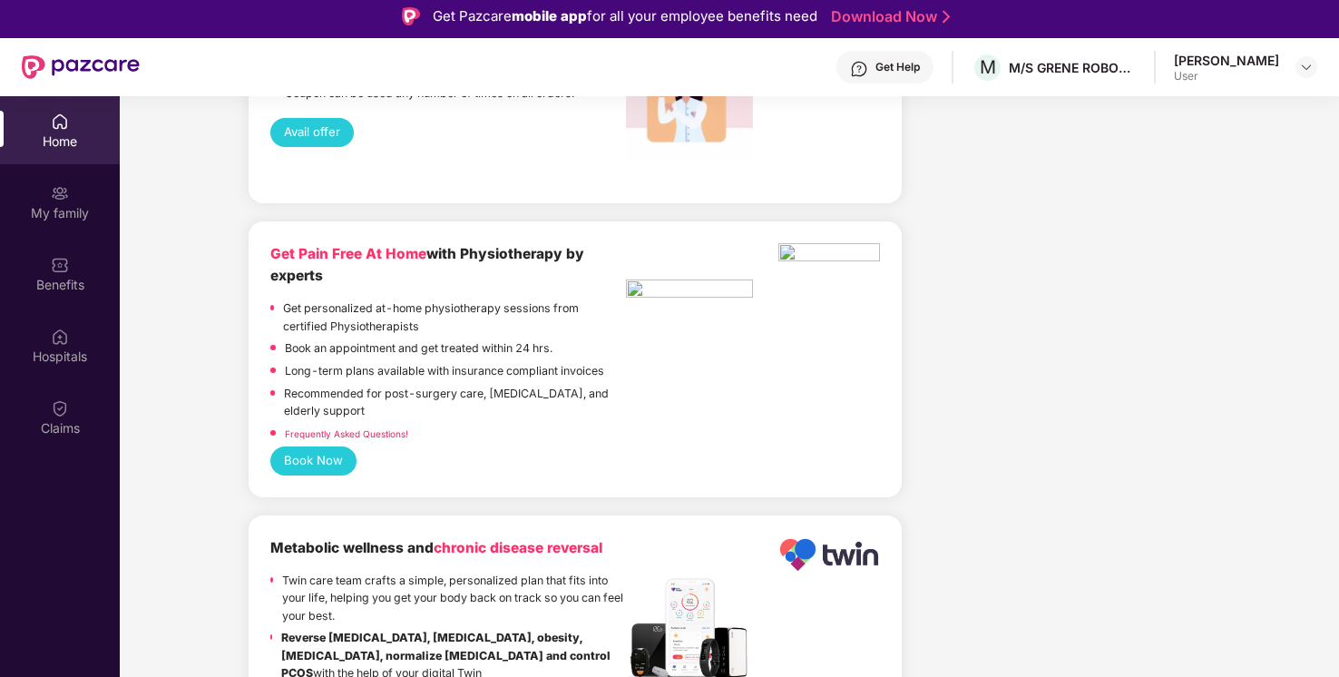
click at [312, 447] on button "Book Now" at bounding box center [313, 460] width 86 height 29
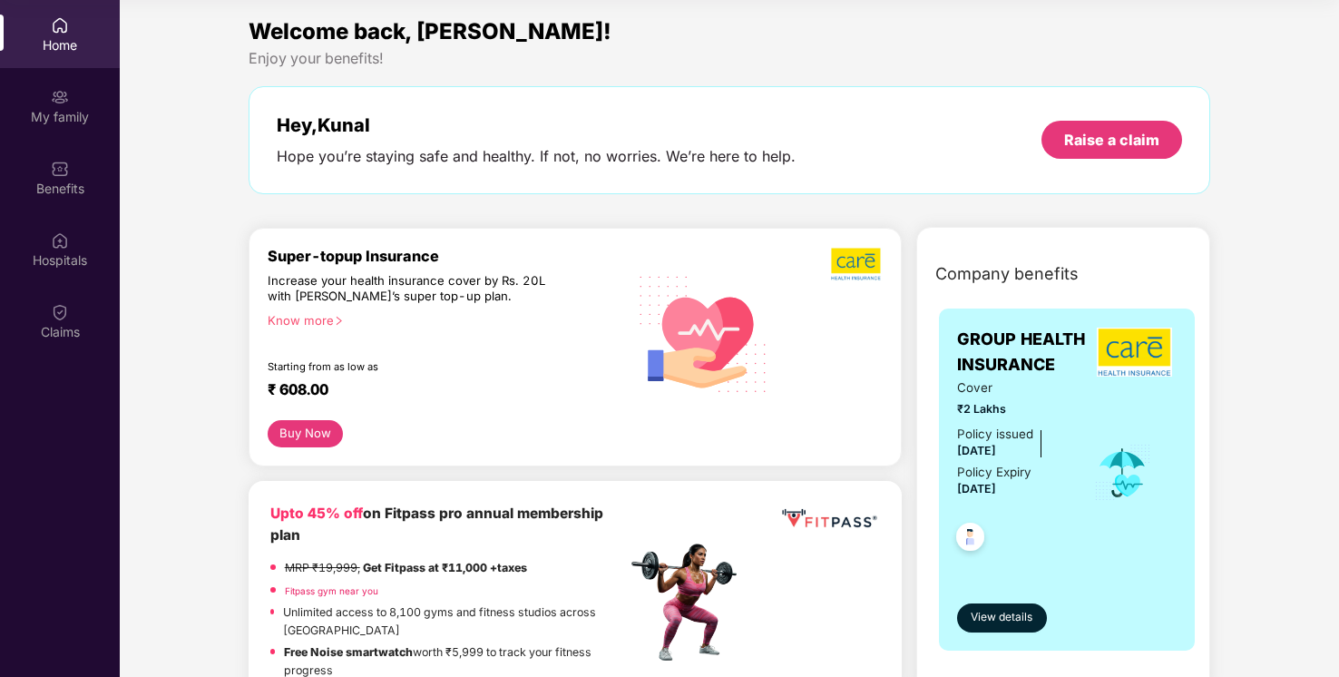
scroll to position [0, 0]
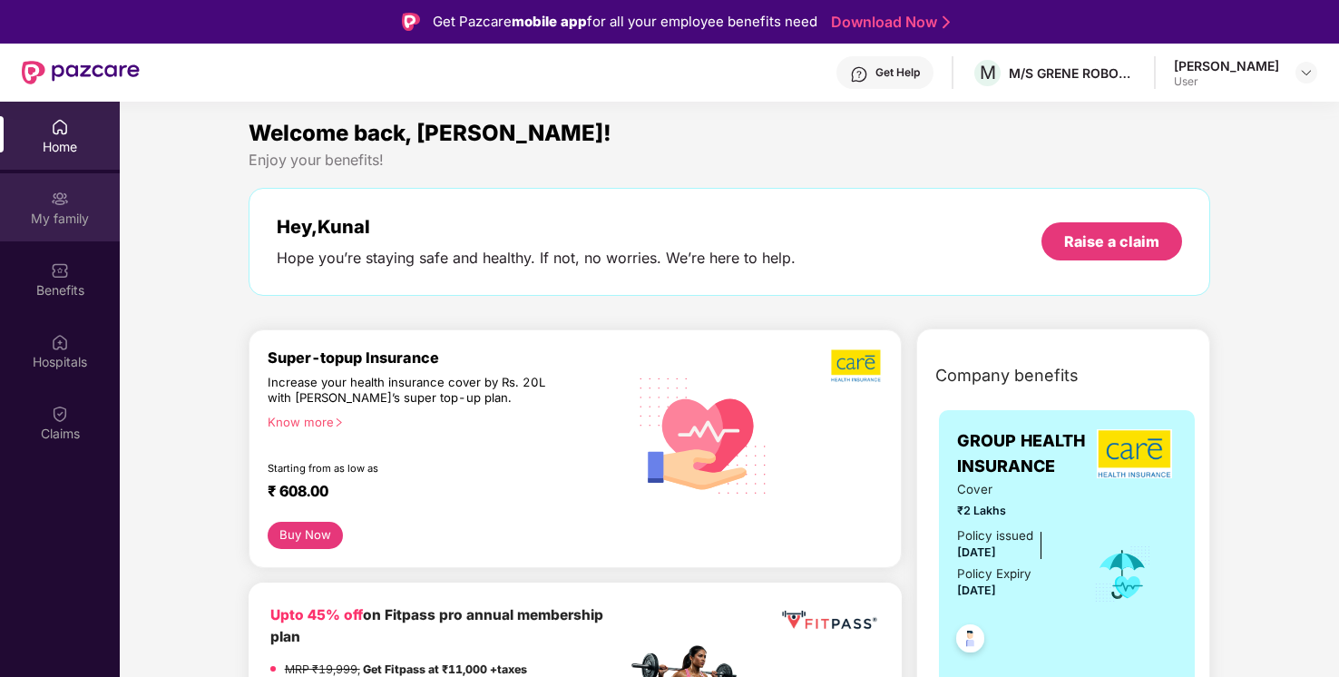
click at [44, 202] on div "My family" at bounding box center [60, 207] width 120 height 68
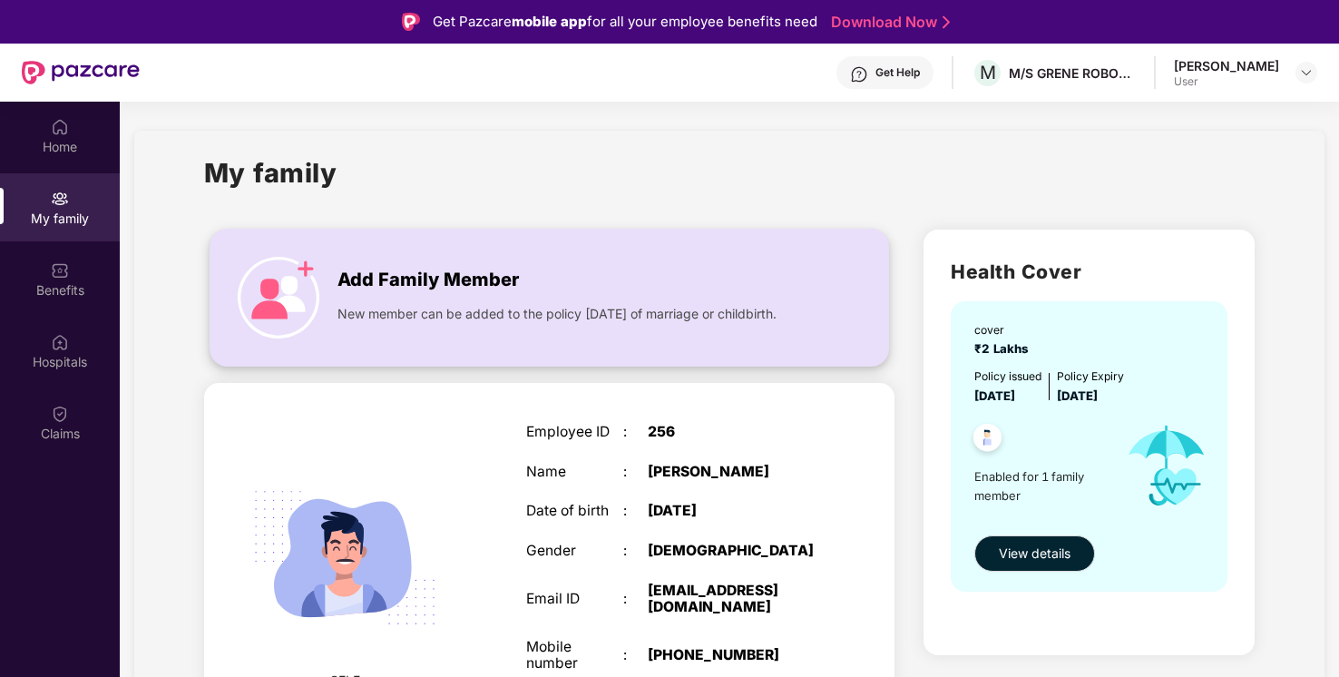
click at [485, 280] on span "Add Family Member" at bounding box center [428, 280] width 181 height 28
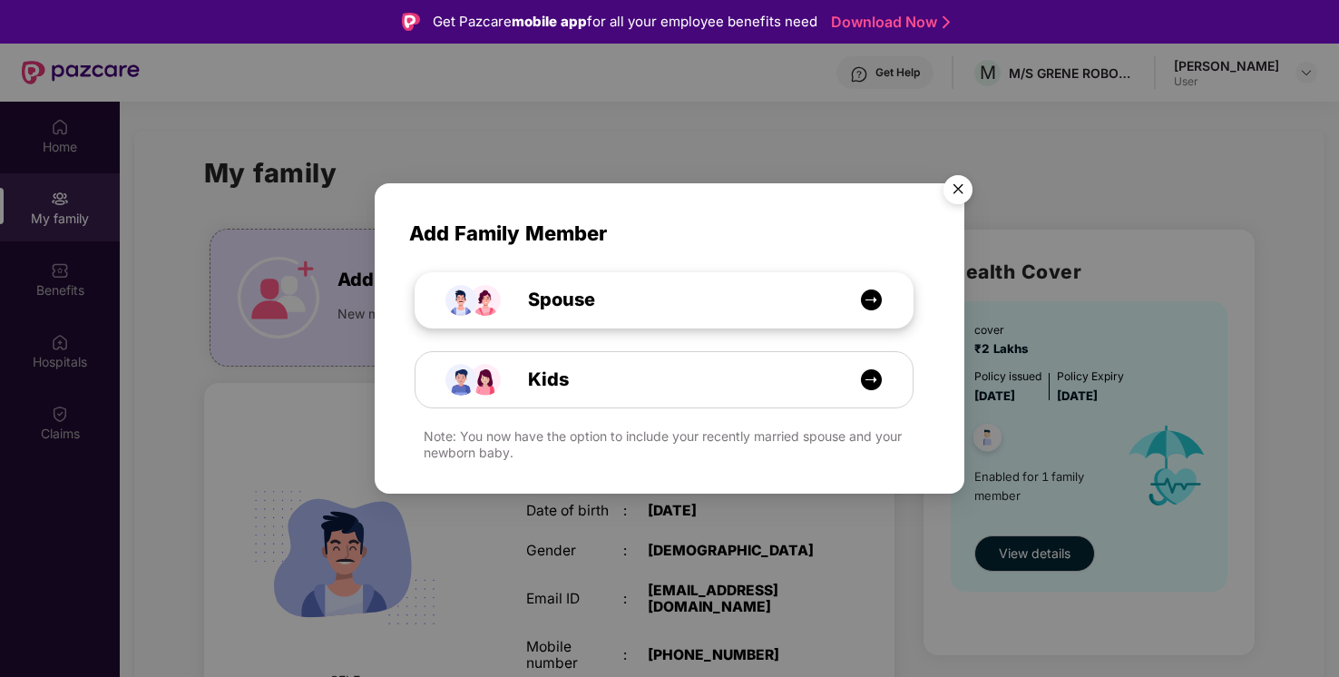
click at [833, 303] on div "Spouse" at bounding box center [673, 300] width 373 height 28
select select "****"
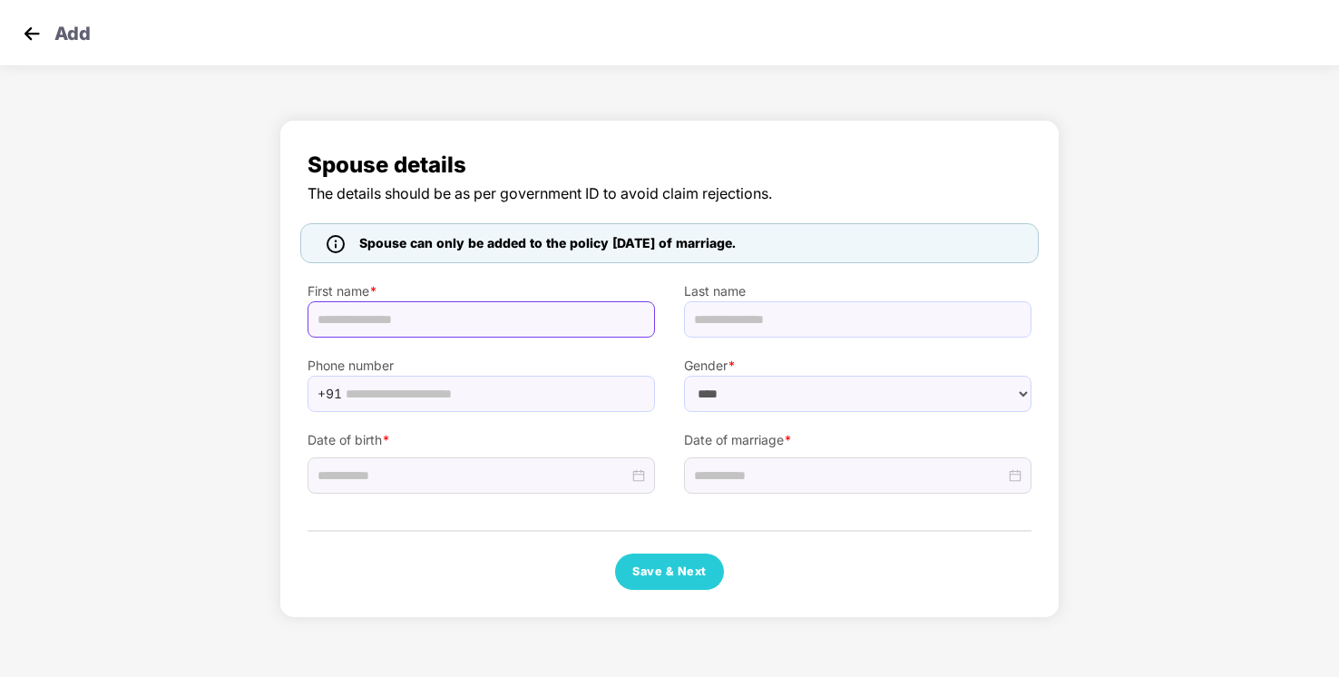
click at [548, 321] on input "text" at bounding box center [482, 319] width 348 height 36
click at [34, 31] on img at bounding box center [31, 33] width 27 height 27
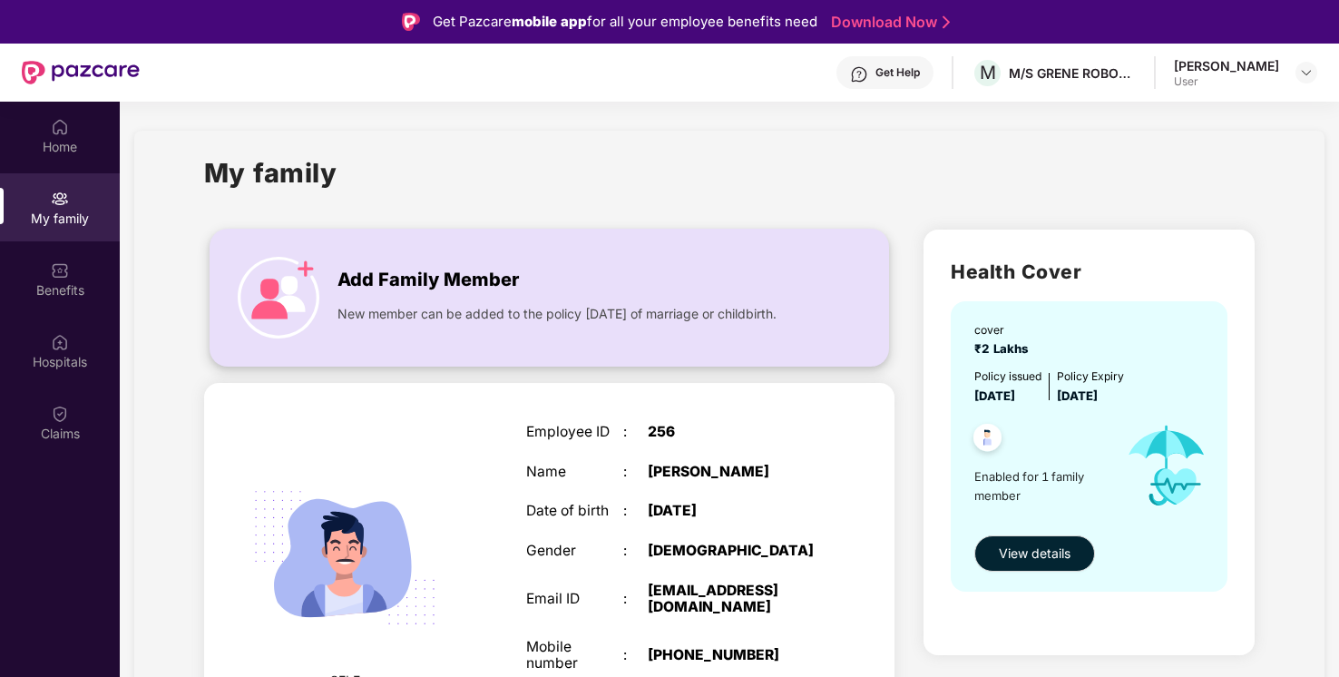
click at [446, 318] on span "New member can be added to the policy [DATE] of marriage or childbirth." at bounding box center [557, 314] width 439 height 20
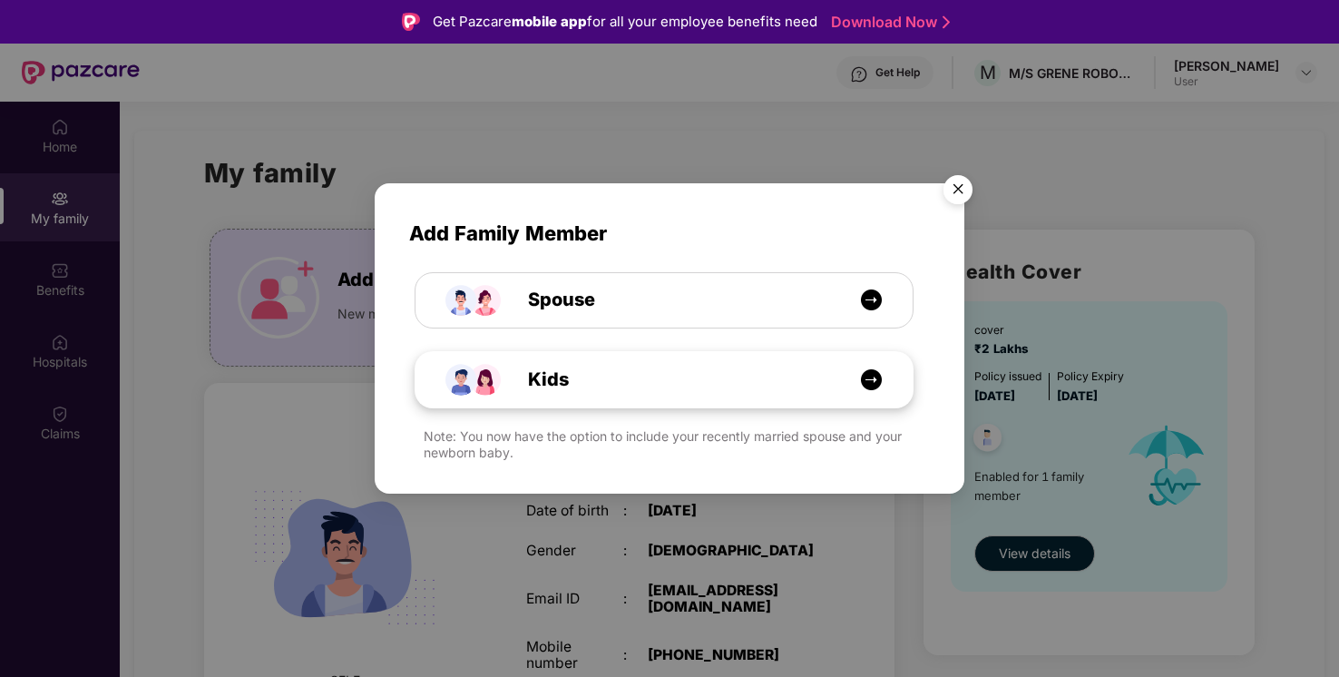
click at [610, 375] on div "Kids" at bounding box center [673, 380] width 373 height 28
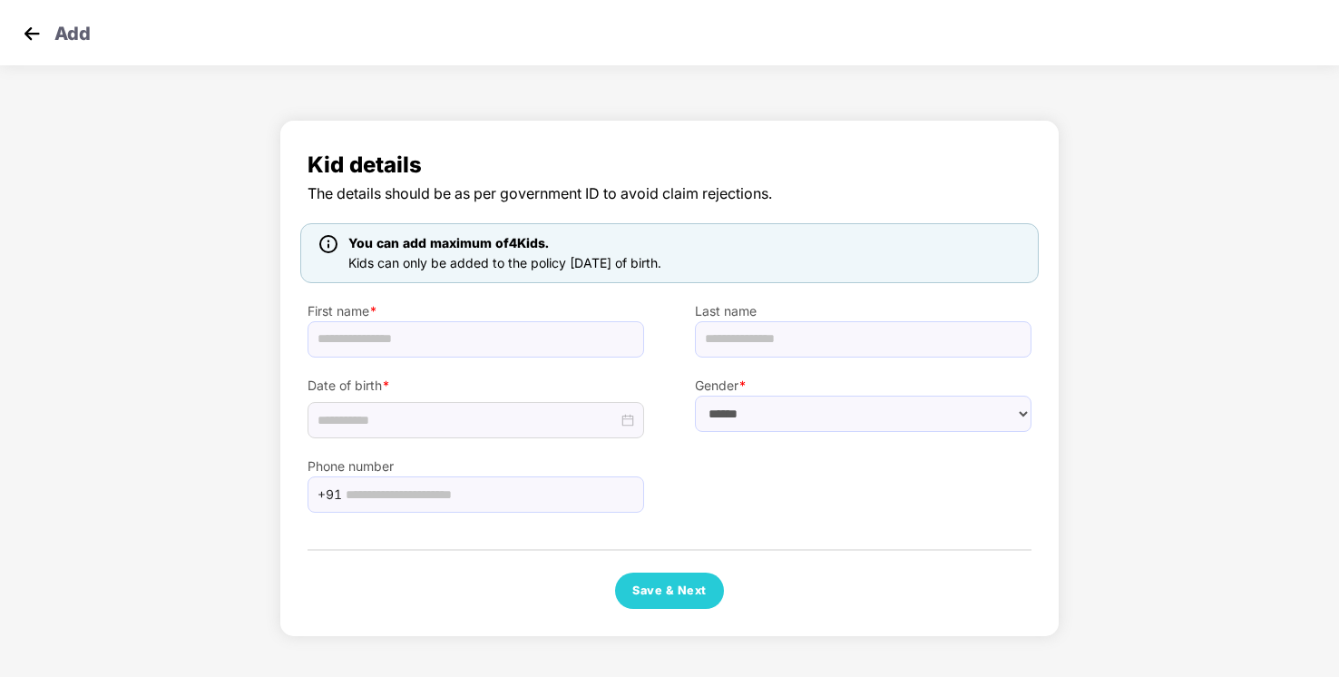
click at [33, 36] on img at bounding box center [31, 33] width 27 height 27
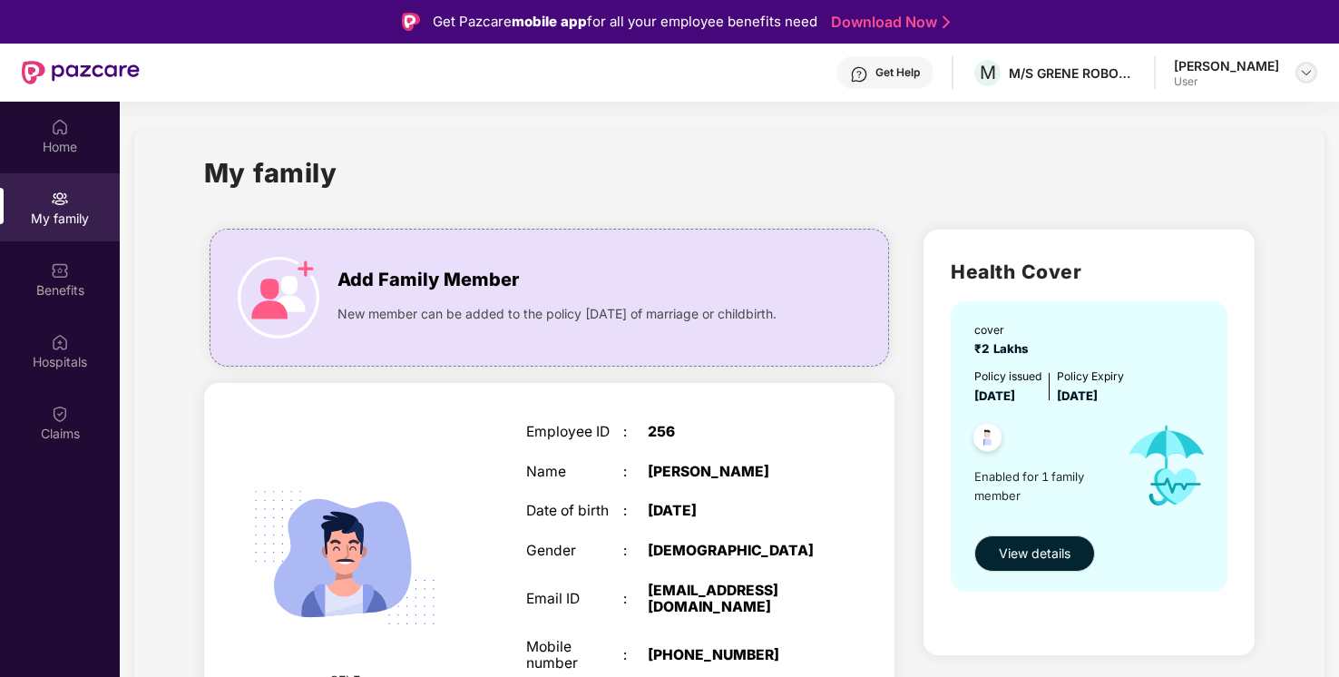
click at [1310, 74] on img at bounding box center [1306, 72] width 15 height 15
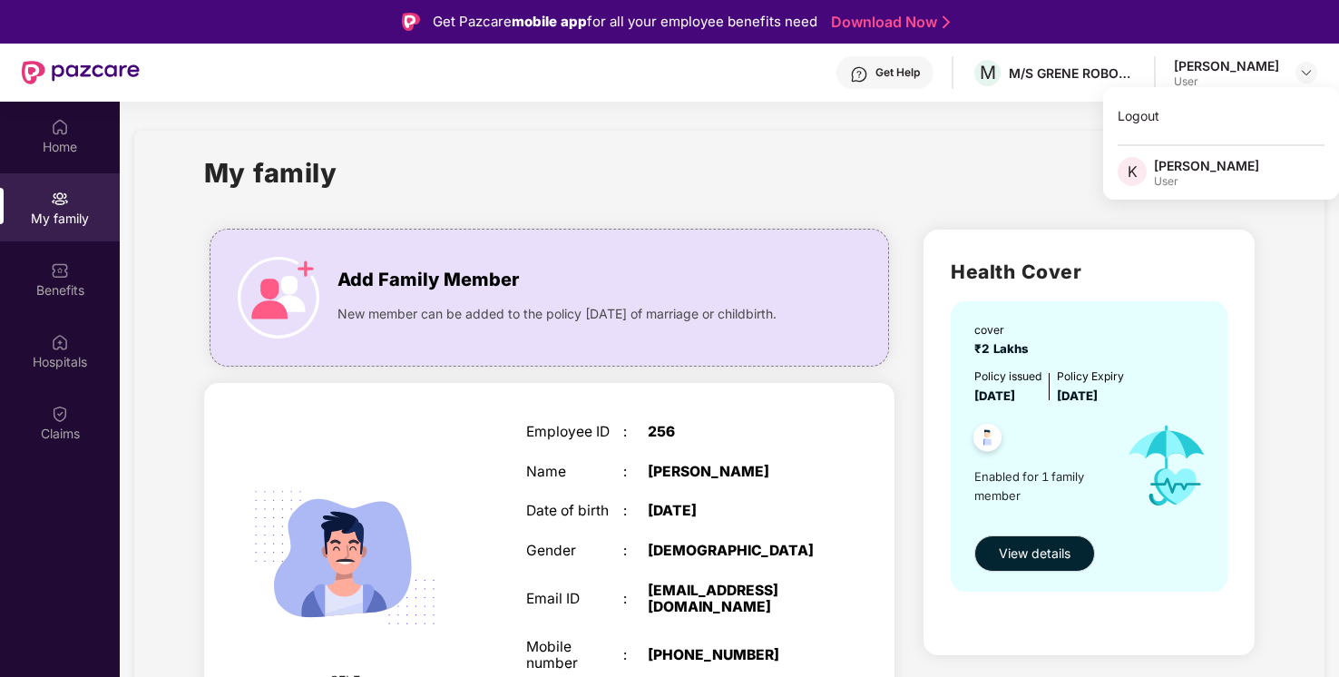
click at [828, 151] on div "My family Add Family Member New member can be added to the policy [DATE] of mar…" at bounding box center [729, 473] width 1190 height 685
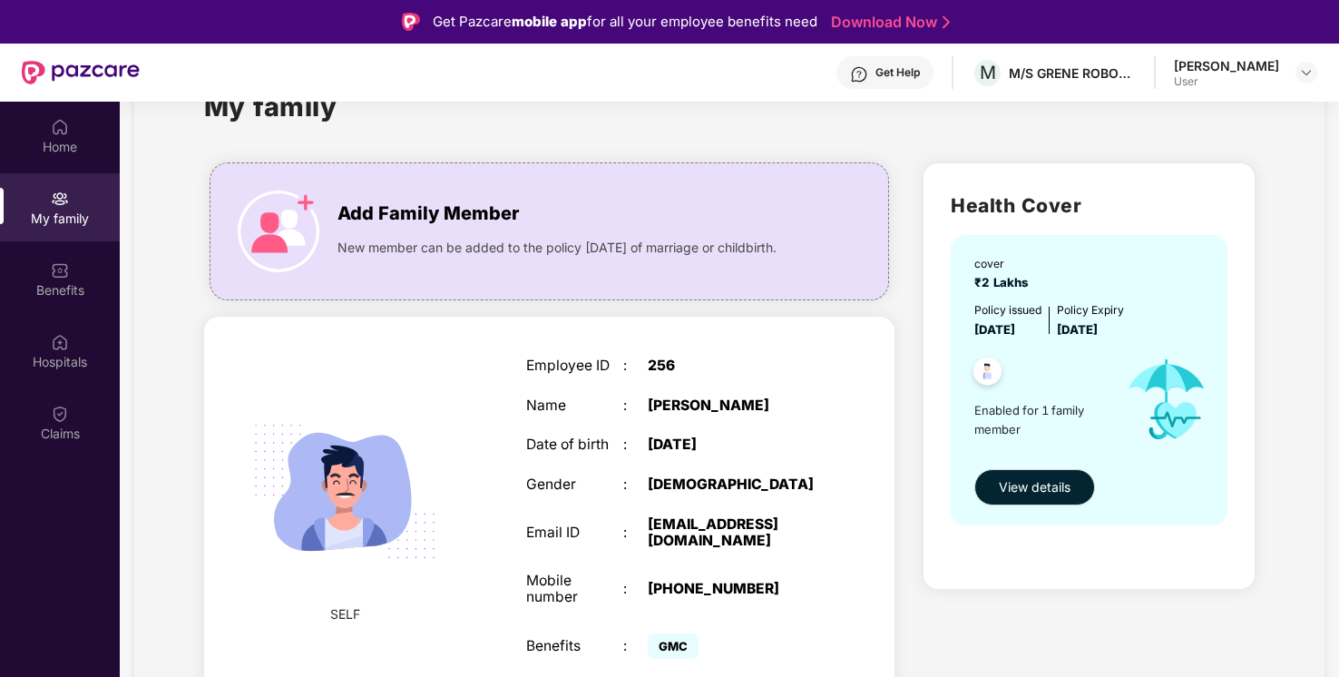
scroll to position [102, 0]
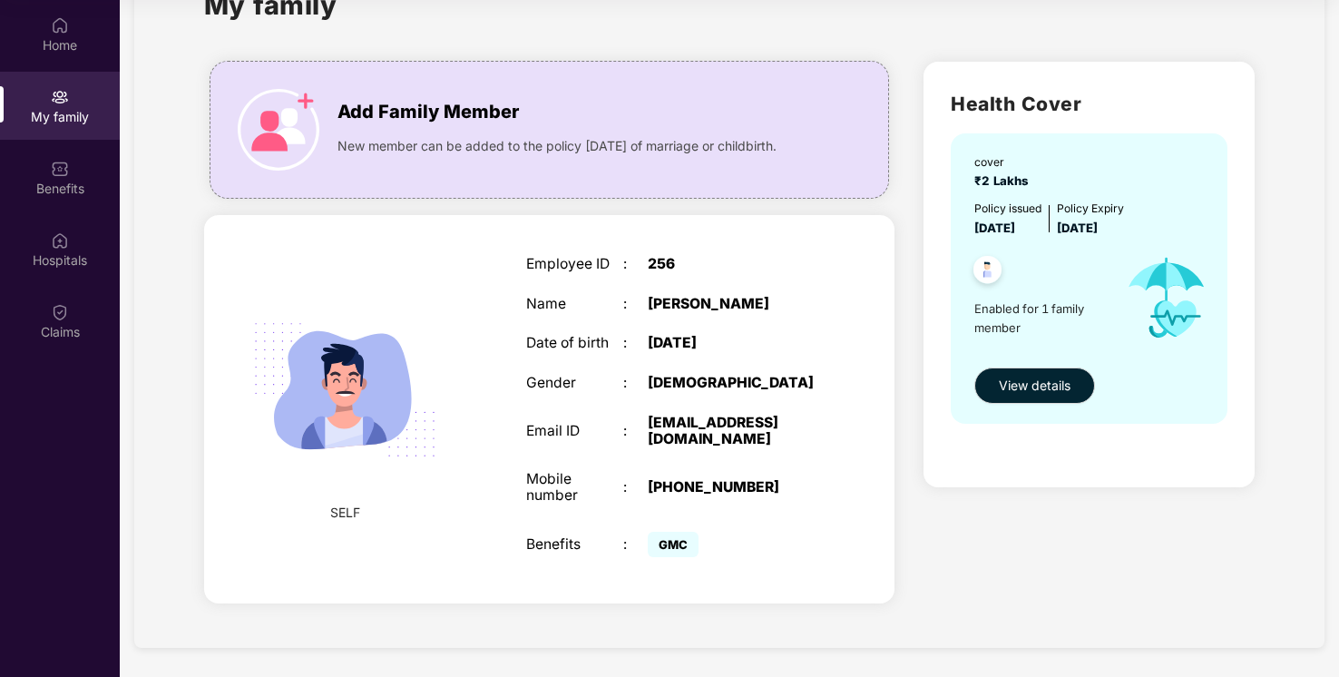
click at [334, 381] on img at bounding box center [345, 390] width 226 height 226
click at [679, 433] on div "[EMAIL_ADDRESS][DOMAIN_NAME]" at bounding box center [733, 432] width 170 height 34
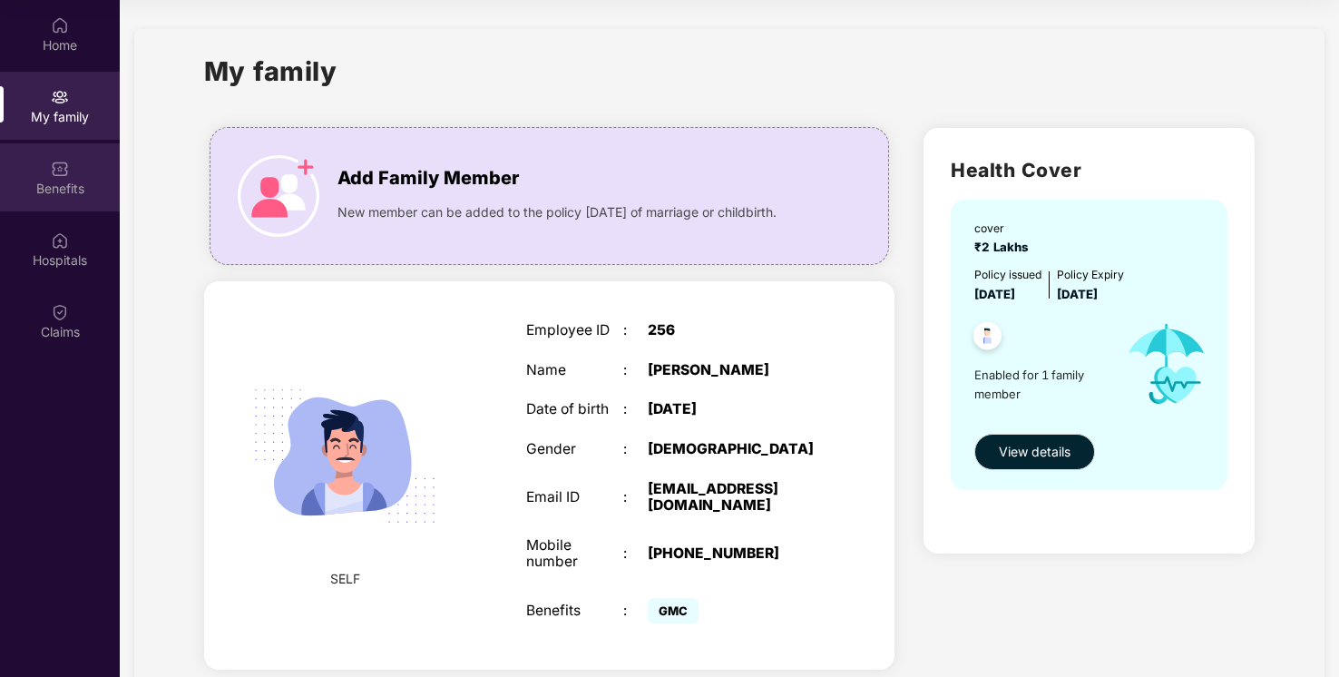
click at [63, 186] on div "Benefits" at bounding box center [60, 189] width 120 height 18
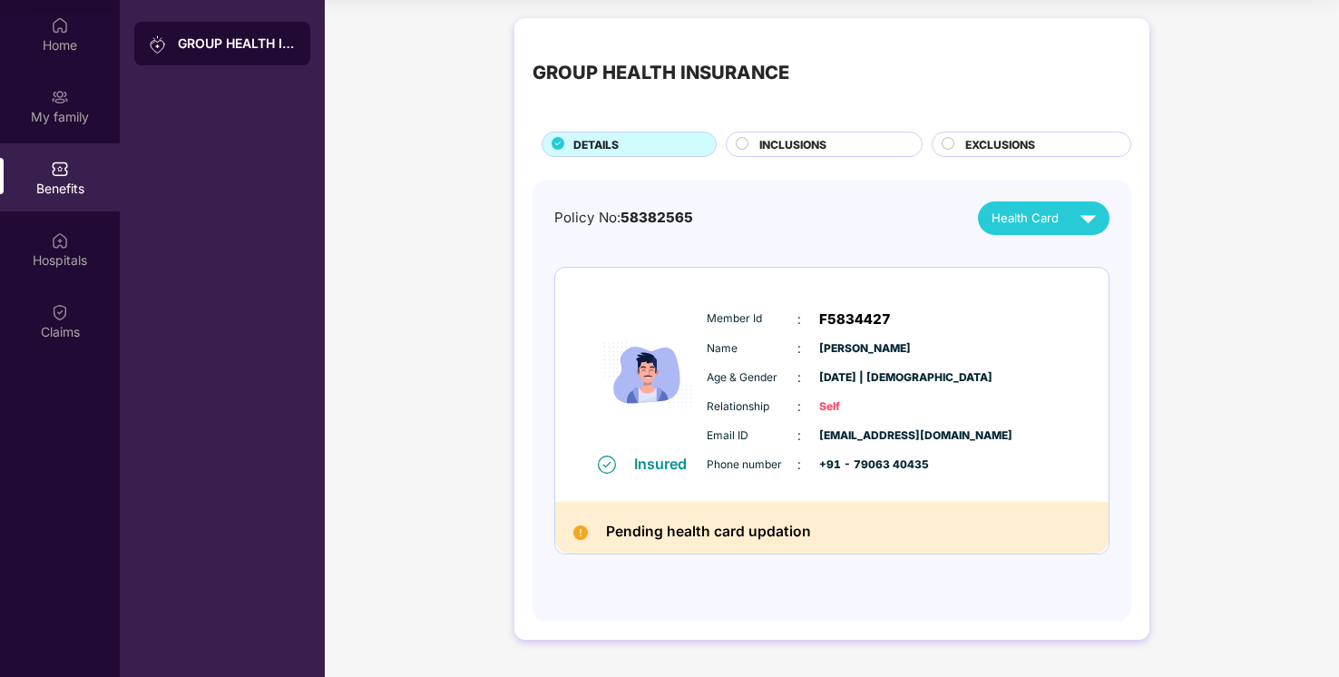
click at [813, 153] on div "INCLUSIONS" at bounding box center [831, 146] width 162 height 20
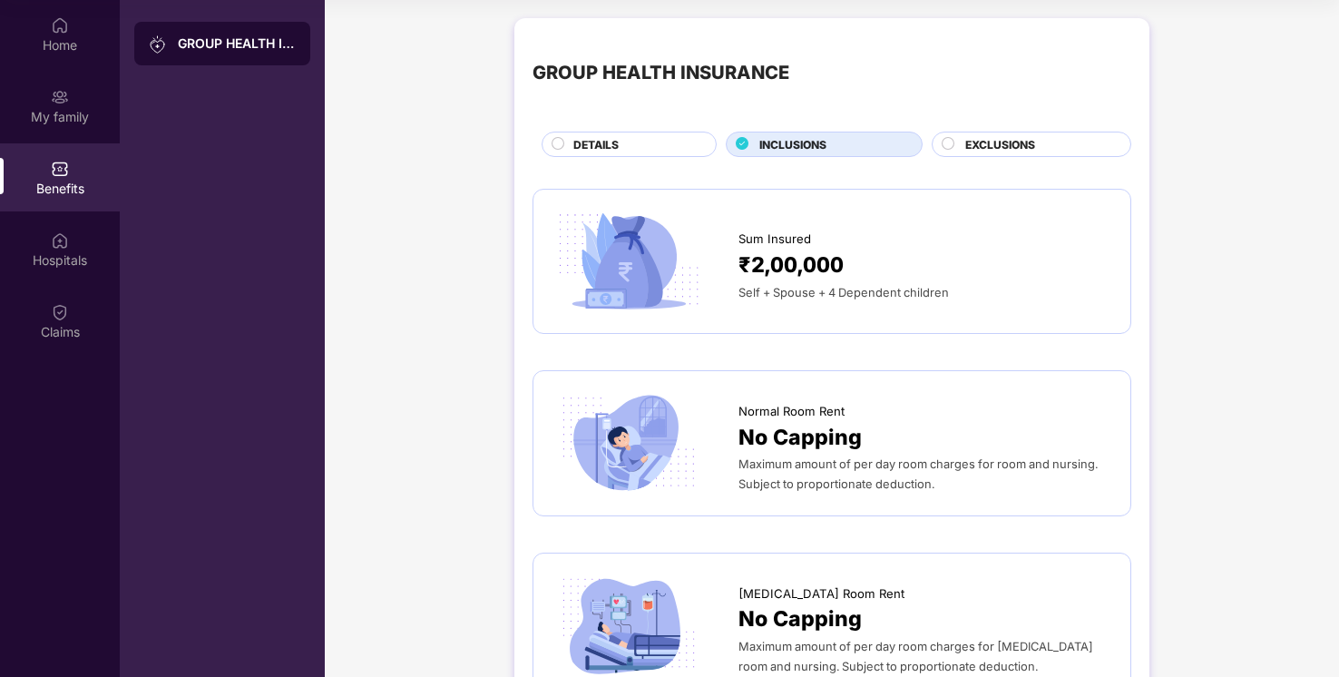
click at [793, 244] on span "Sum Insured" at bounding box center [775, 239] width 73 height 19
click at [687, 275] on img at bounding box center [629, 262] width 154 height 108
click at [727, 440] on div at bounding box center [645, 443] width 187 height 108
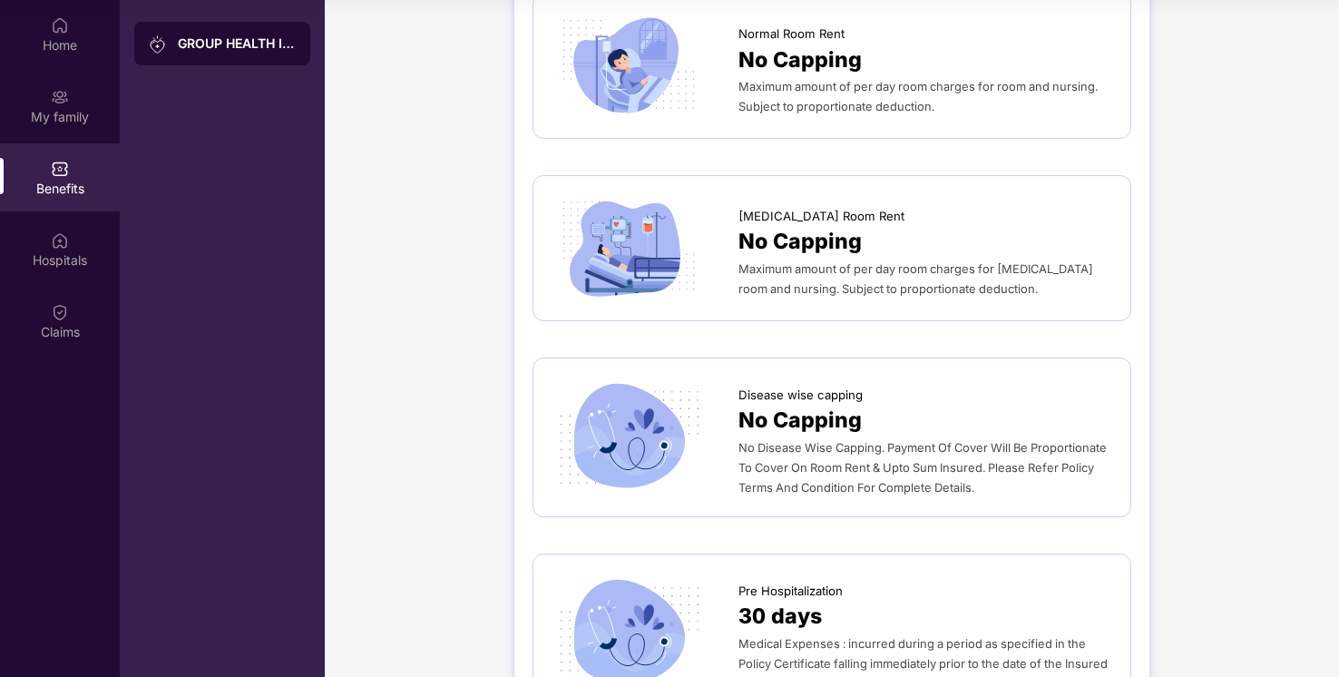
scroll to position [425, 0]
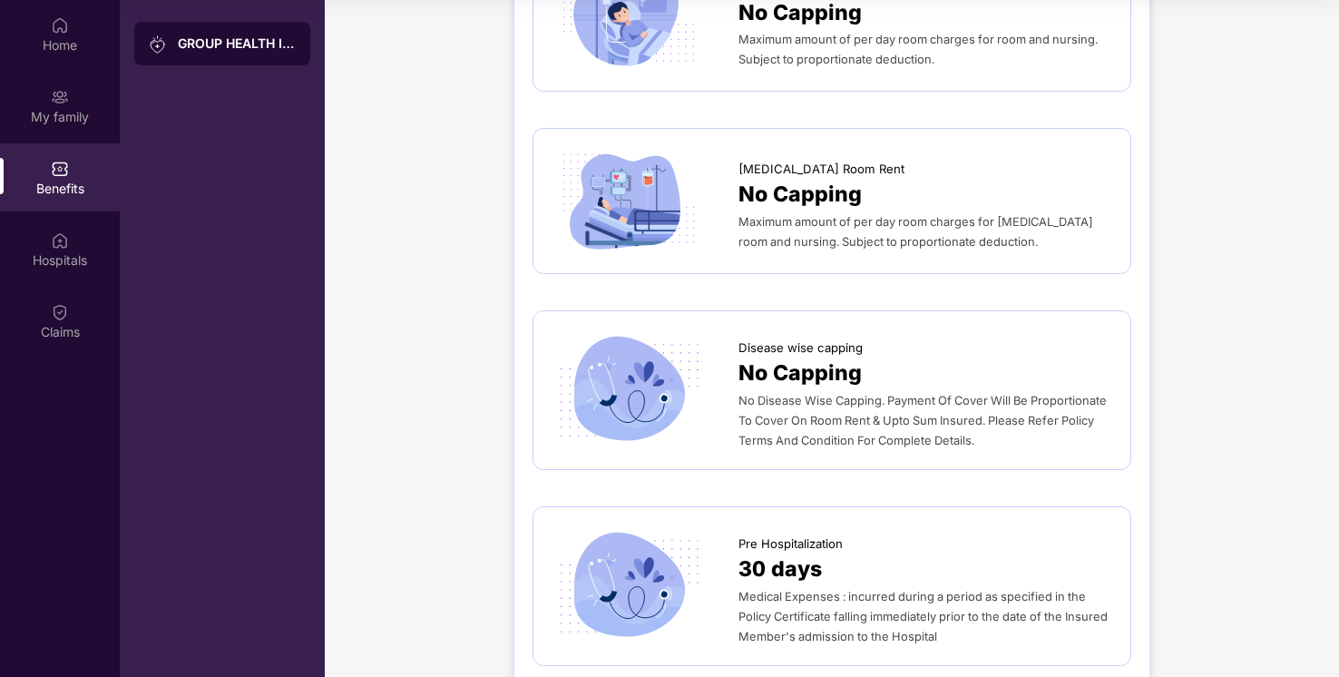
click at [685, 425] on img at bounding box center [629, 390] width 154 height 108
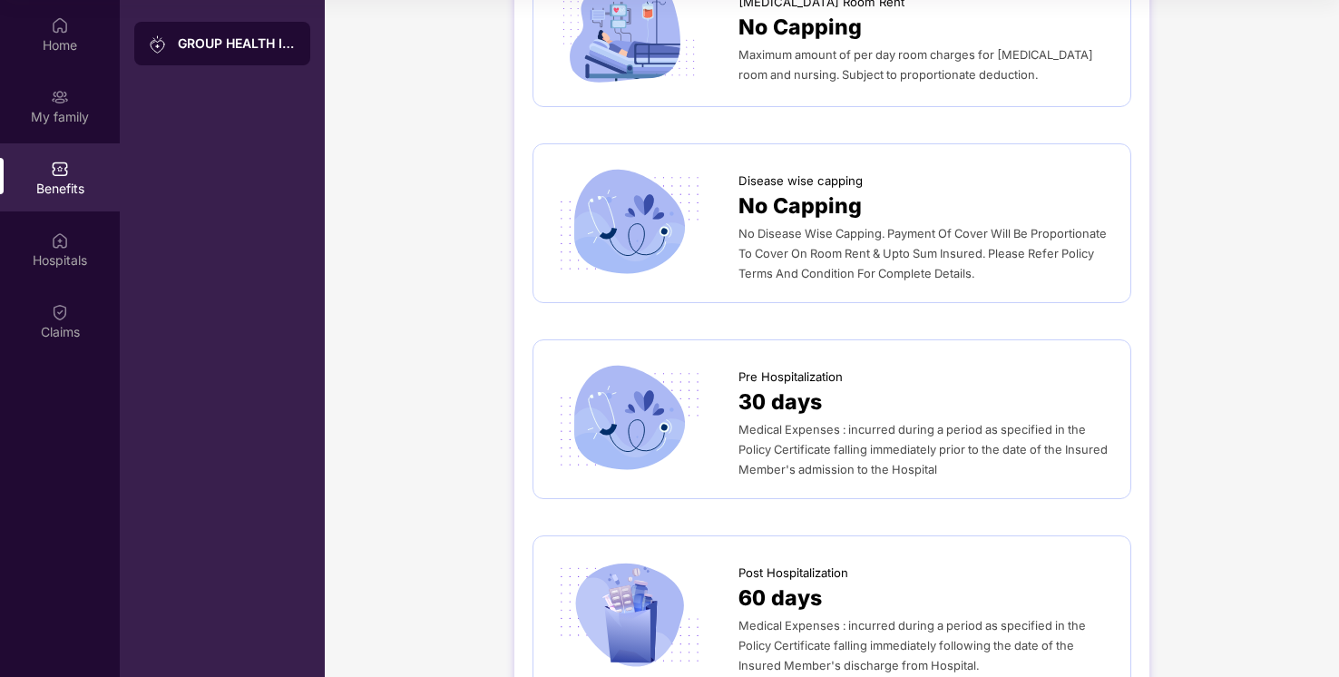
scroll to position [611, 0]
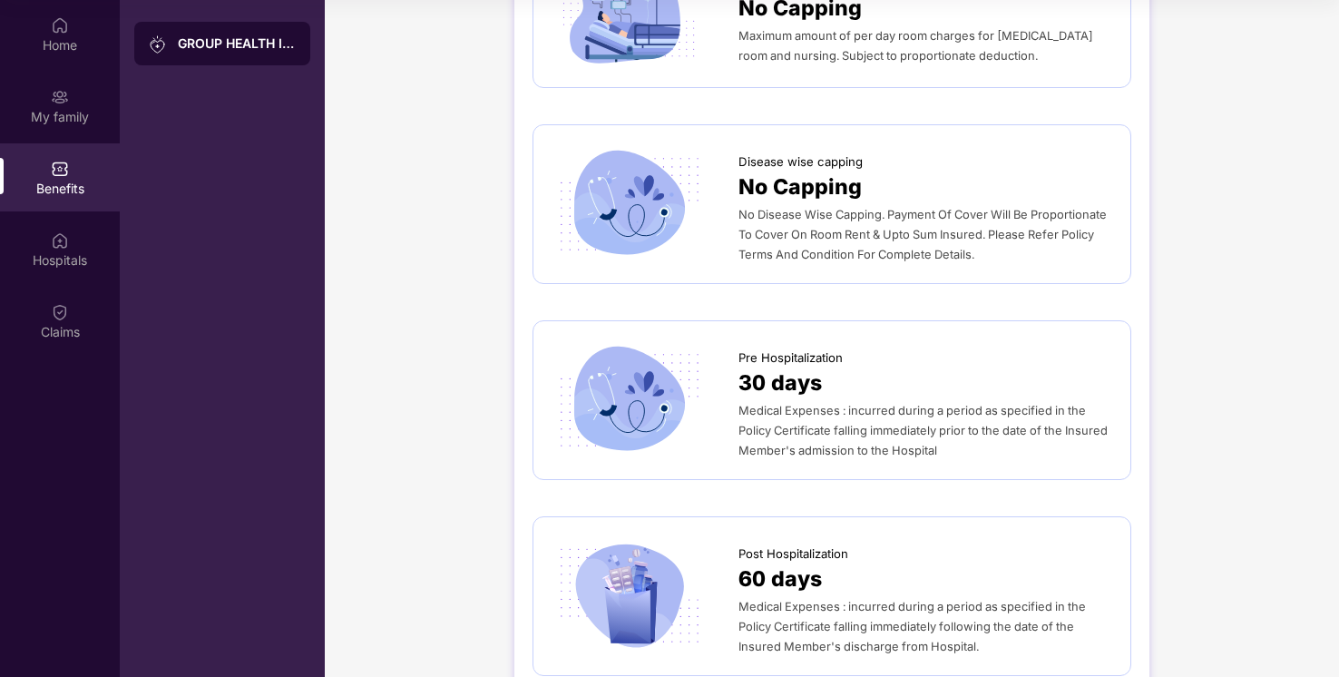
click at [679, 378] on img at bounding box center [629, 400] width 154 height 108
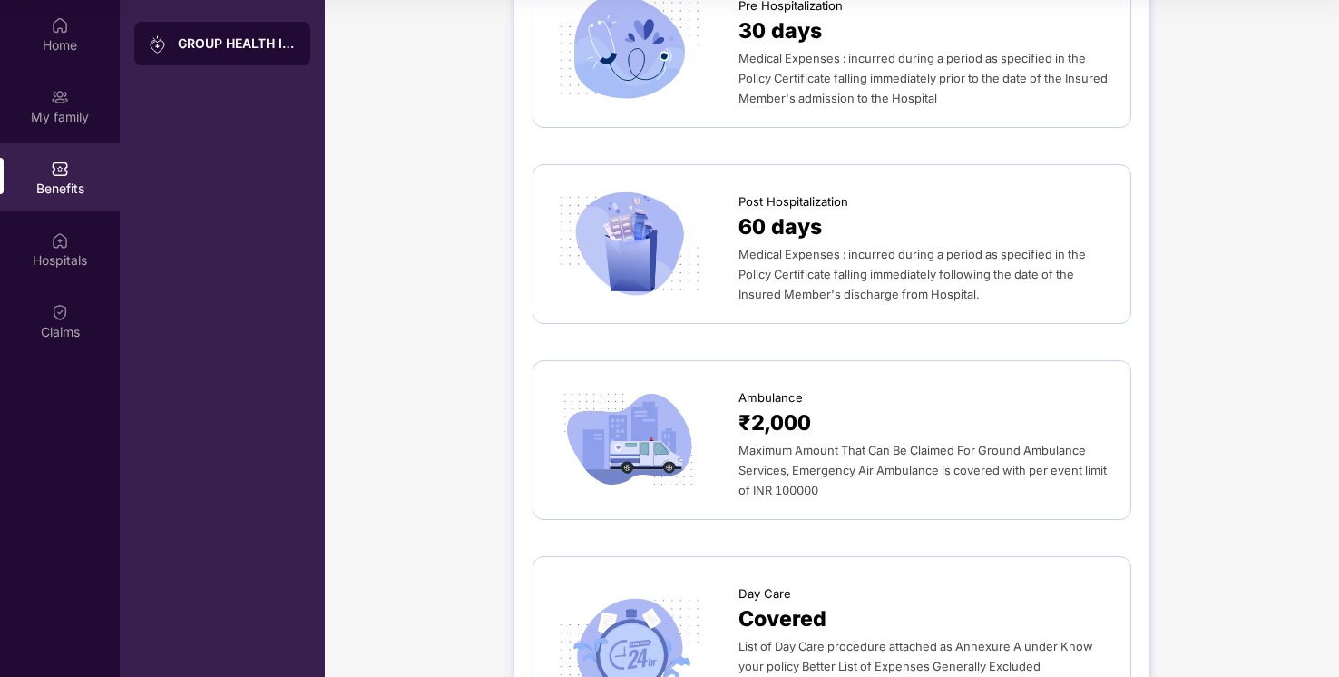
click at [688, 412] on img at bounding box center [629, 440] width 154 height 108
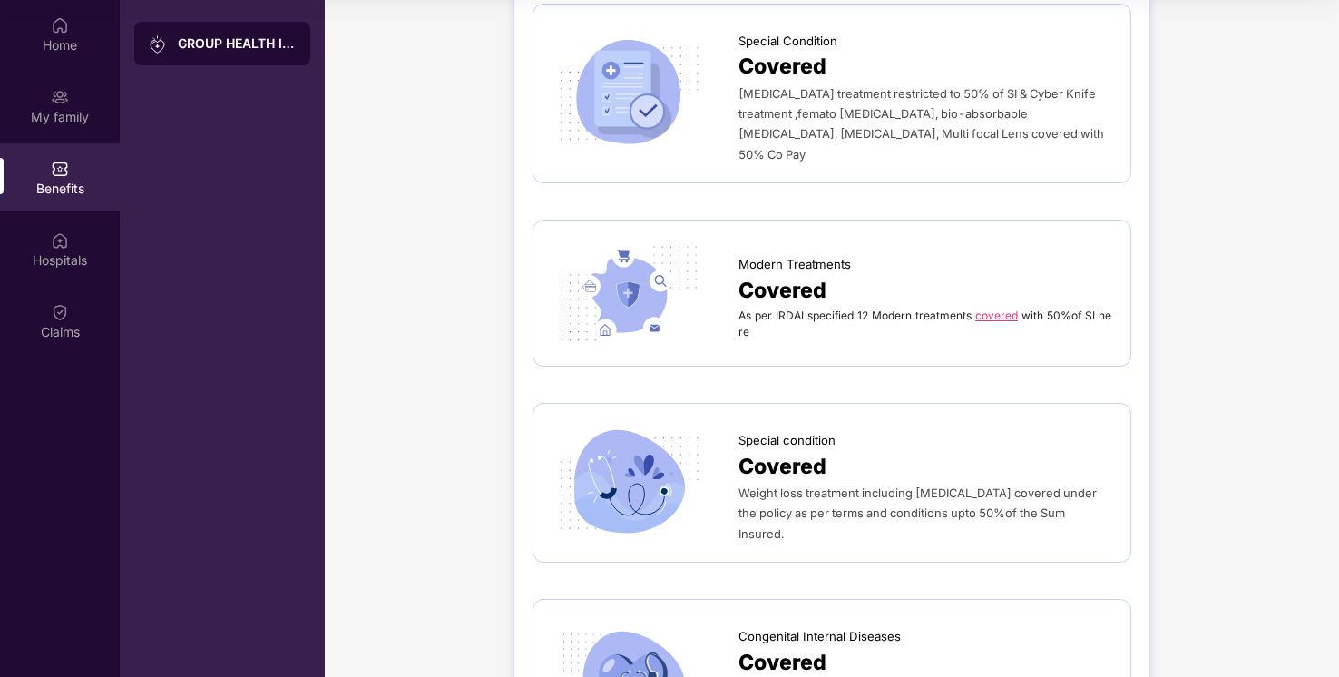
scroll to position [3491, 0]
